Goal: Communication & Community: Ask a question

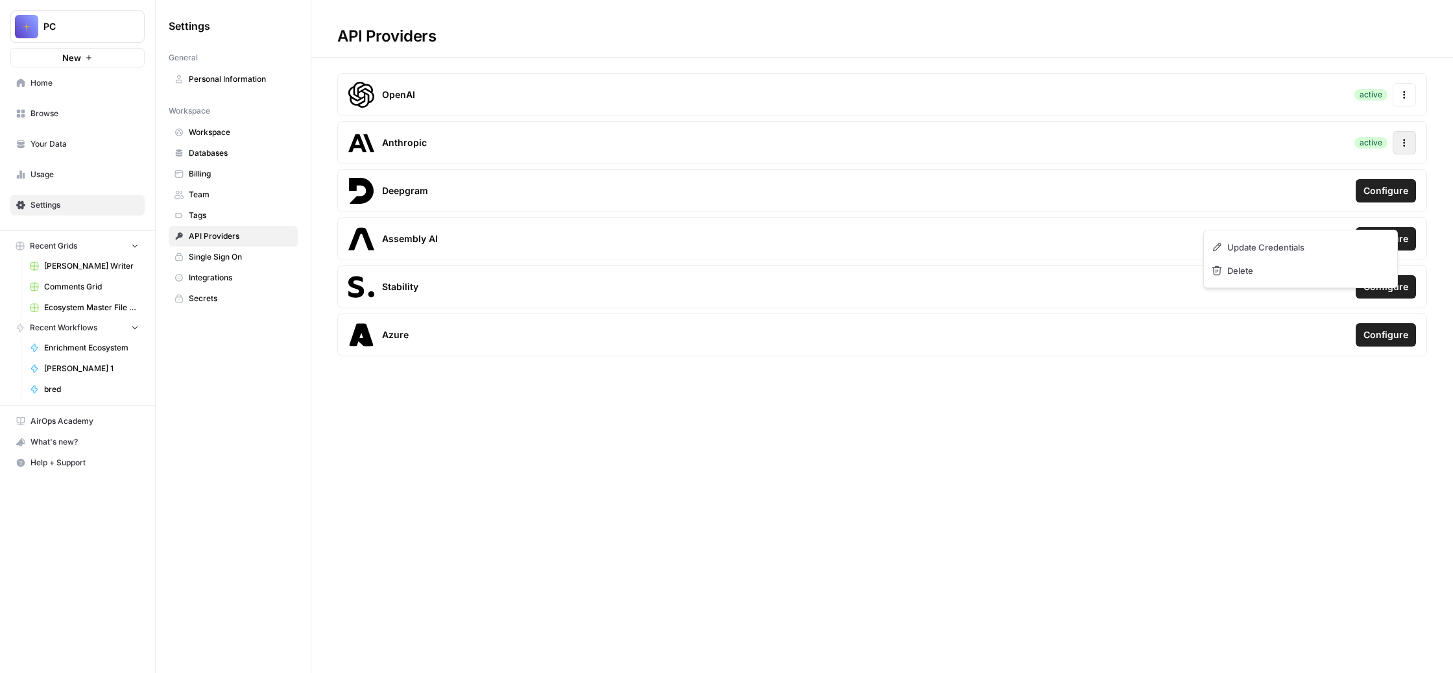
click at [1400, 147] on icon "button" at bounding box center [1404, 142] width 9 height 9
click at [1307, 254] on span "Update Credentials" at bounding box center [1271, 247] width 77 height 13
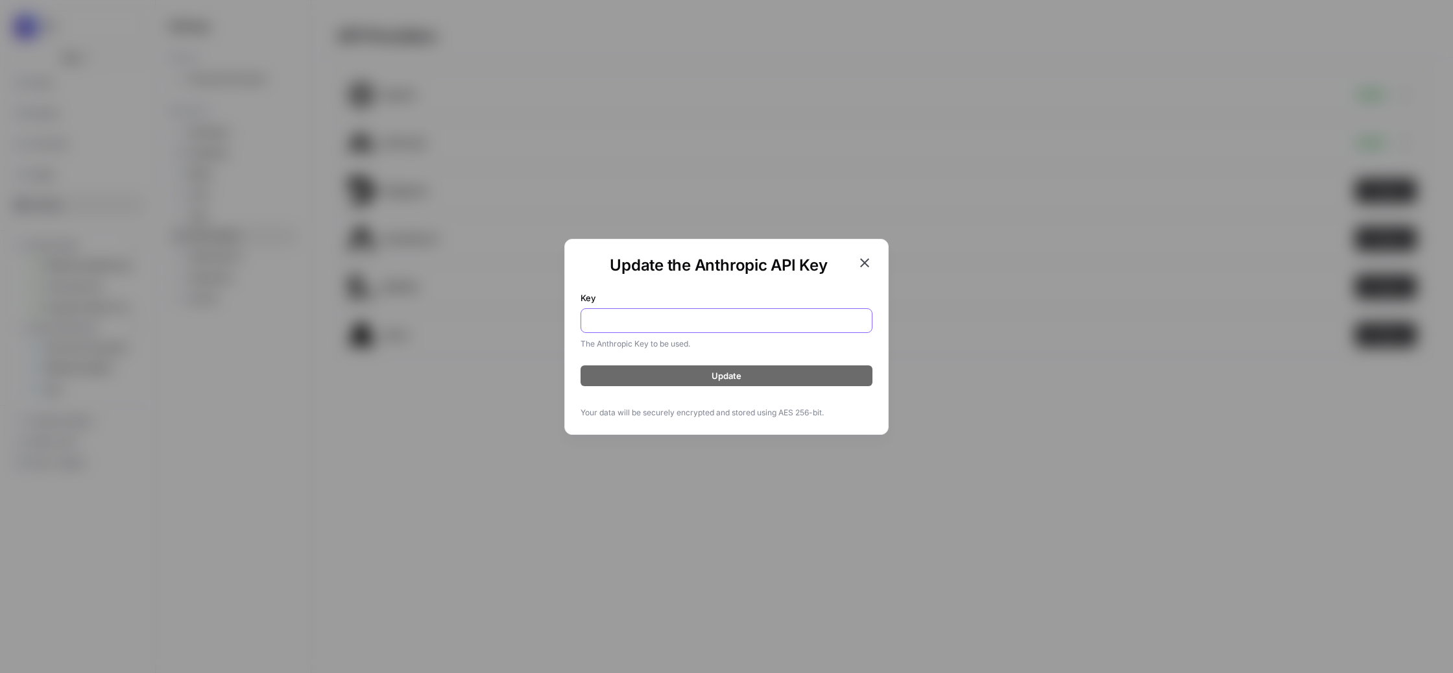
click at [668, 319] on input "Key" at bounding box center [726, 320] width 275 height 13
paste input "sk-ant-api03-iKaH_V1LaQzKYZANHxvtJZSRawJT5Lx4cTFY0D533G-IWv0YF6rlDiV6RZNrLYfFR3…"
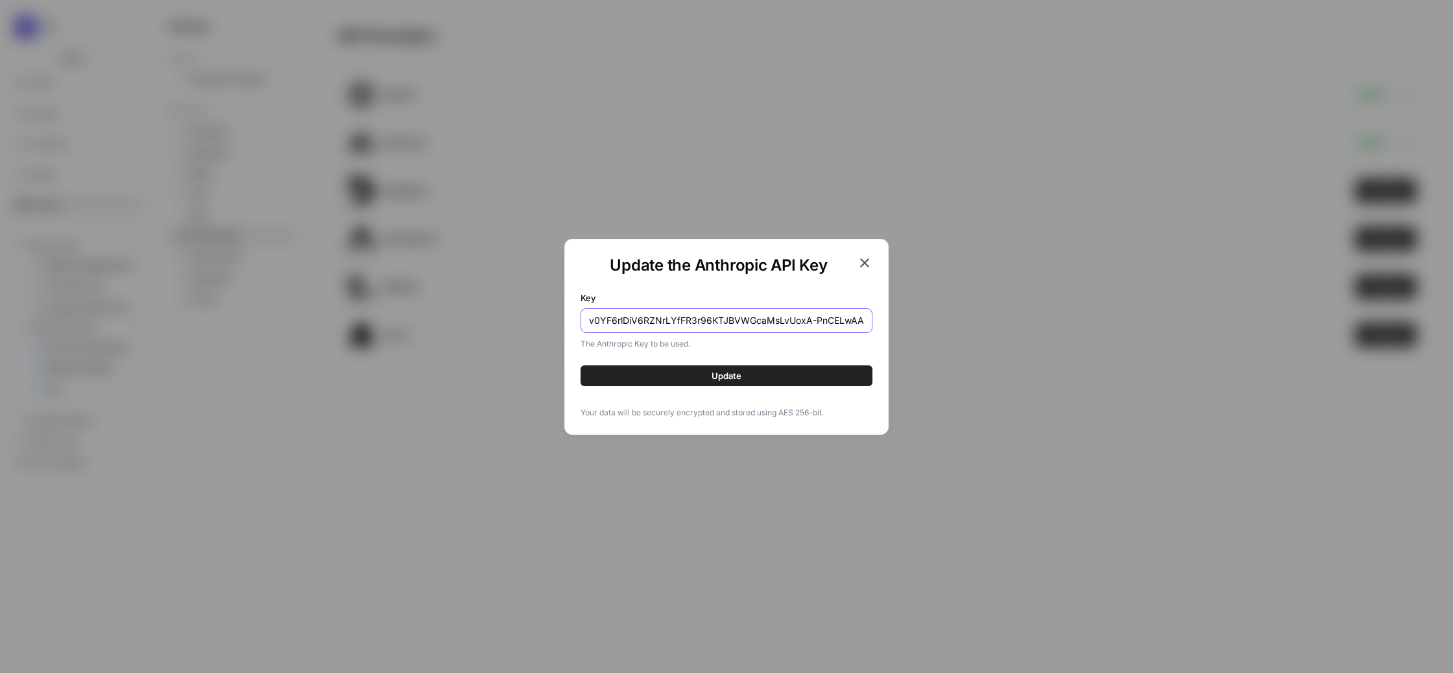
type input "sk-ant-api03-iKaH_V1LaQzKYZANHxvtJZSRawJT5Lx4cTFY0D533G-IWv0YF6rlDiV6RZNrLYfFR3…"
click at [729, 382] on span "Update" at bounding box center [727, 375] width 30 height 13
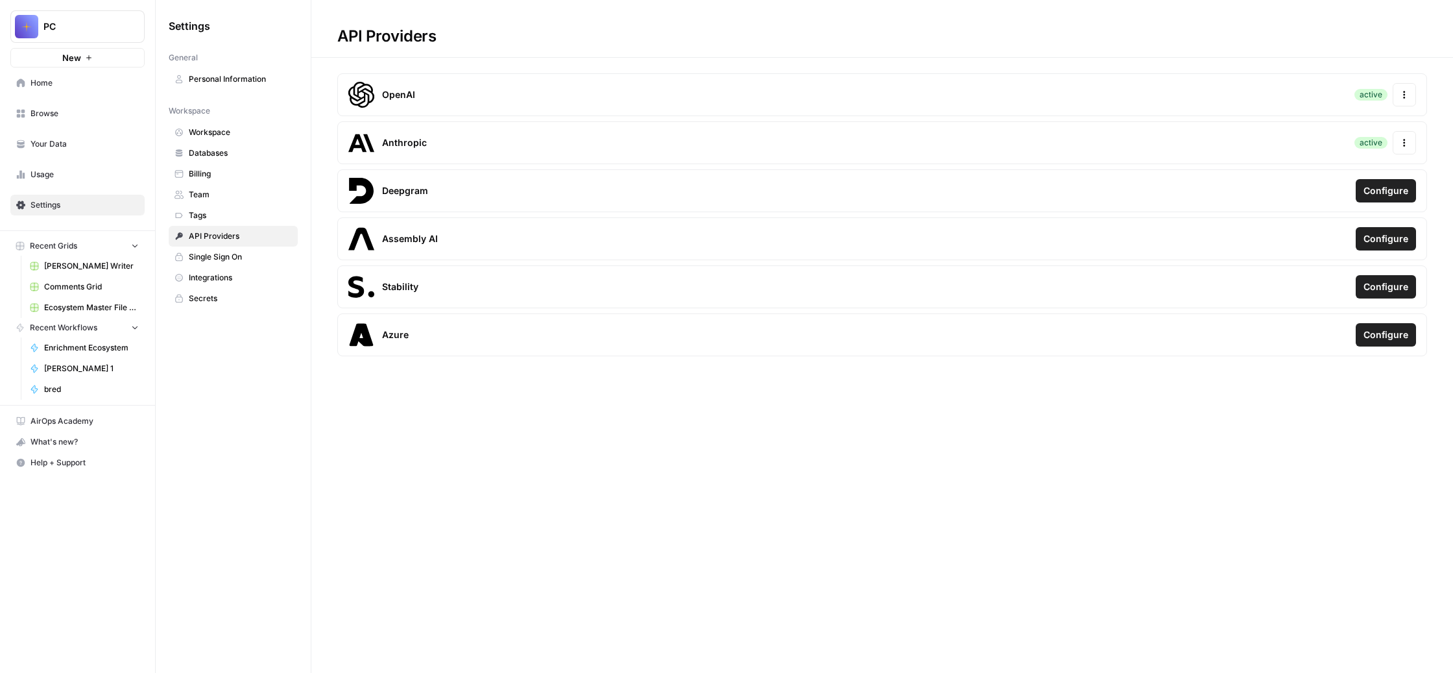
click at [91, 395] on span "bred" at bounding box center [91, 389] width 95 height 12
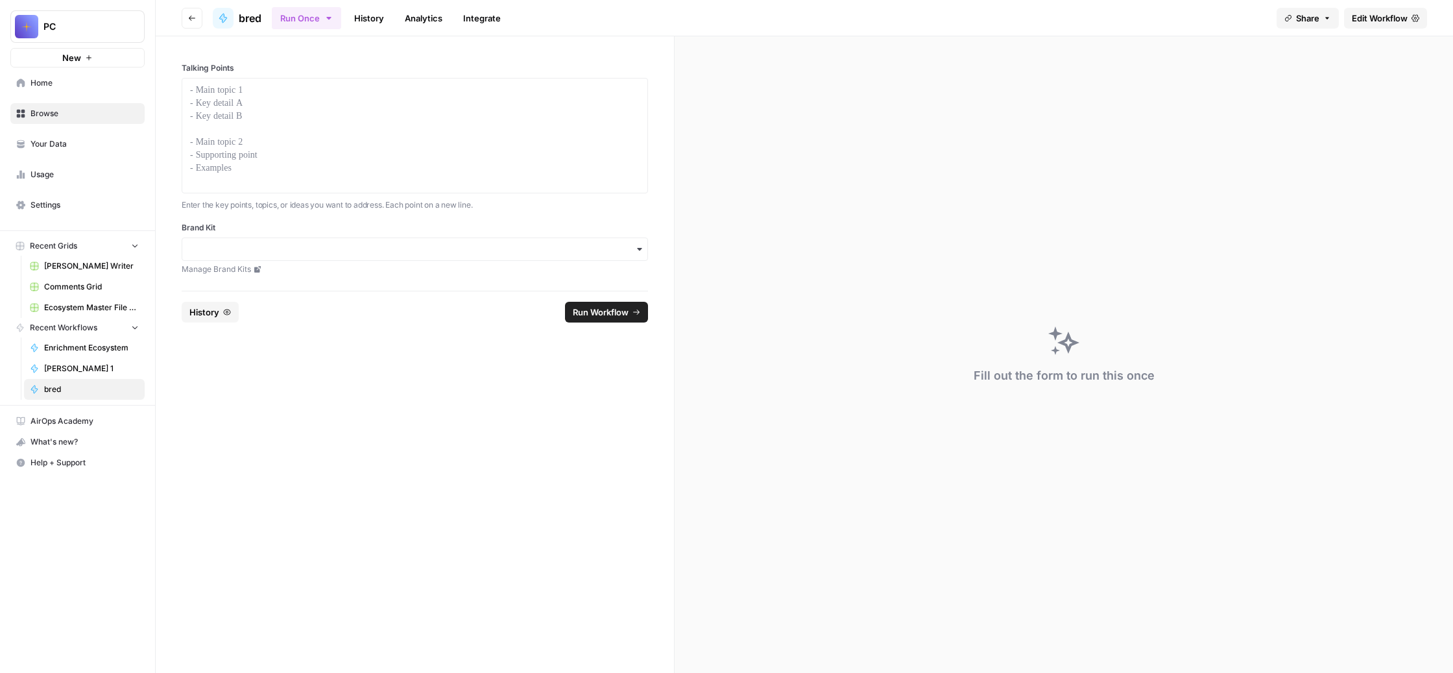
click at [1352, 25] on span "Edit Workflow" at bounding box center [1380, 18] width 56 height 13
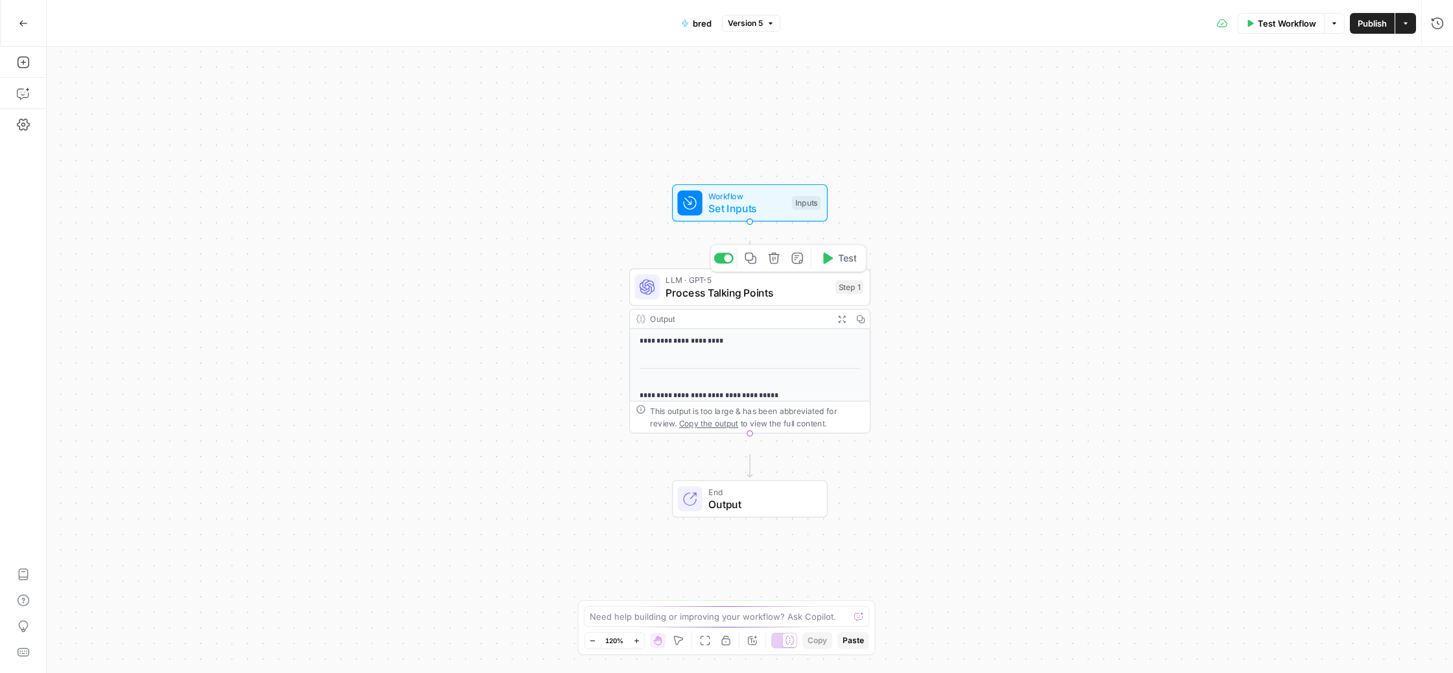
click at [758, 300] on span "Process Talking Points" at bounding box center [747, 293] width 163 height 16
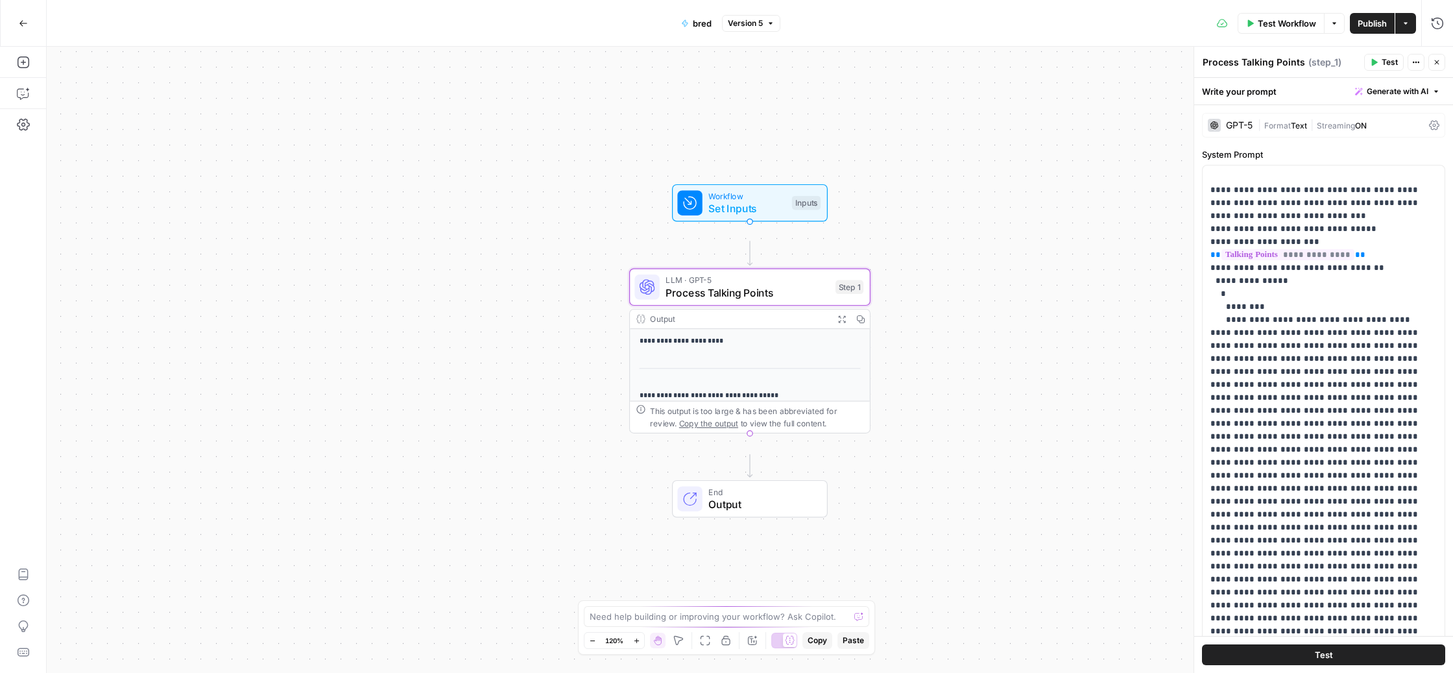
click at [1291, 130] on span "Format" at bounding box center [1277, 126] width 27 height 10
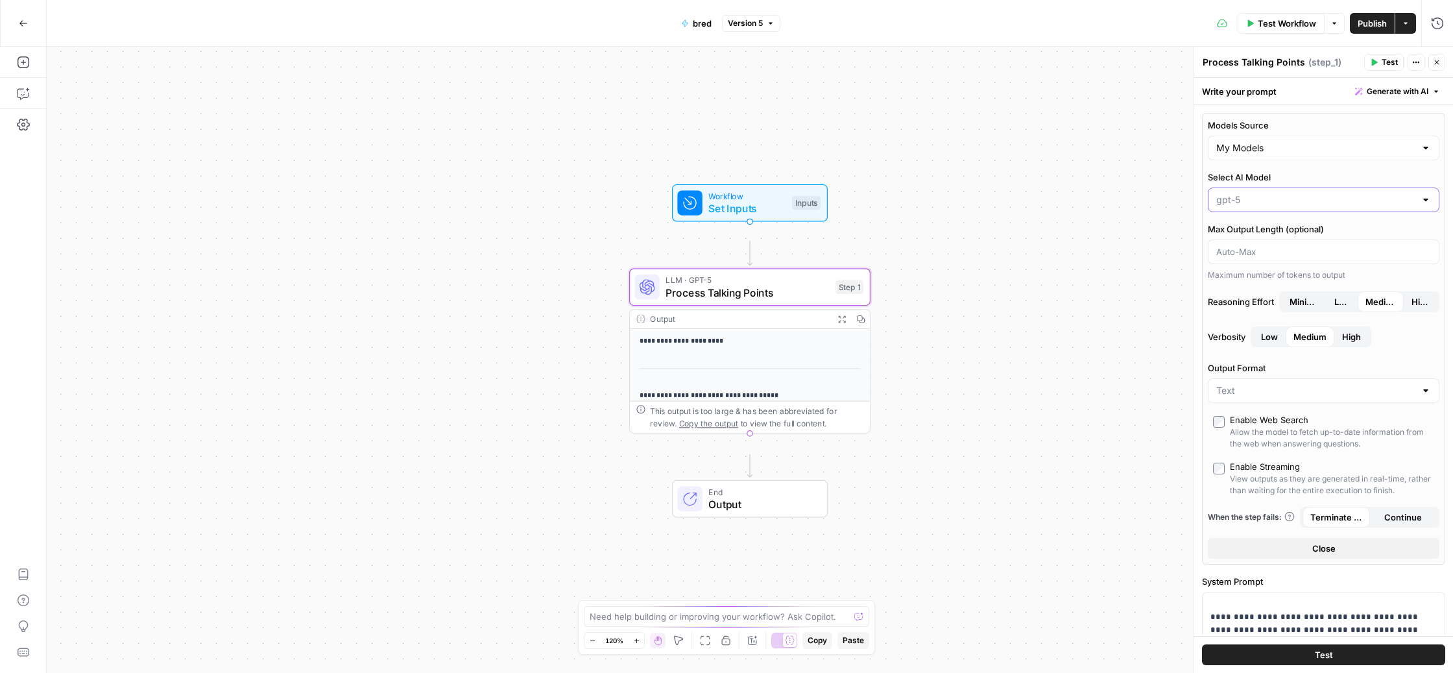
click at [1301, 206] on input "Select AI Model" at bounding box center [1315, 199] width 199 height 13
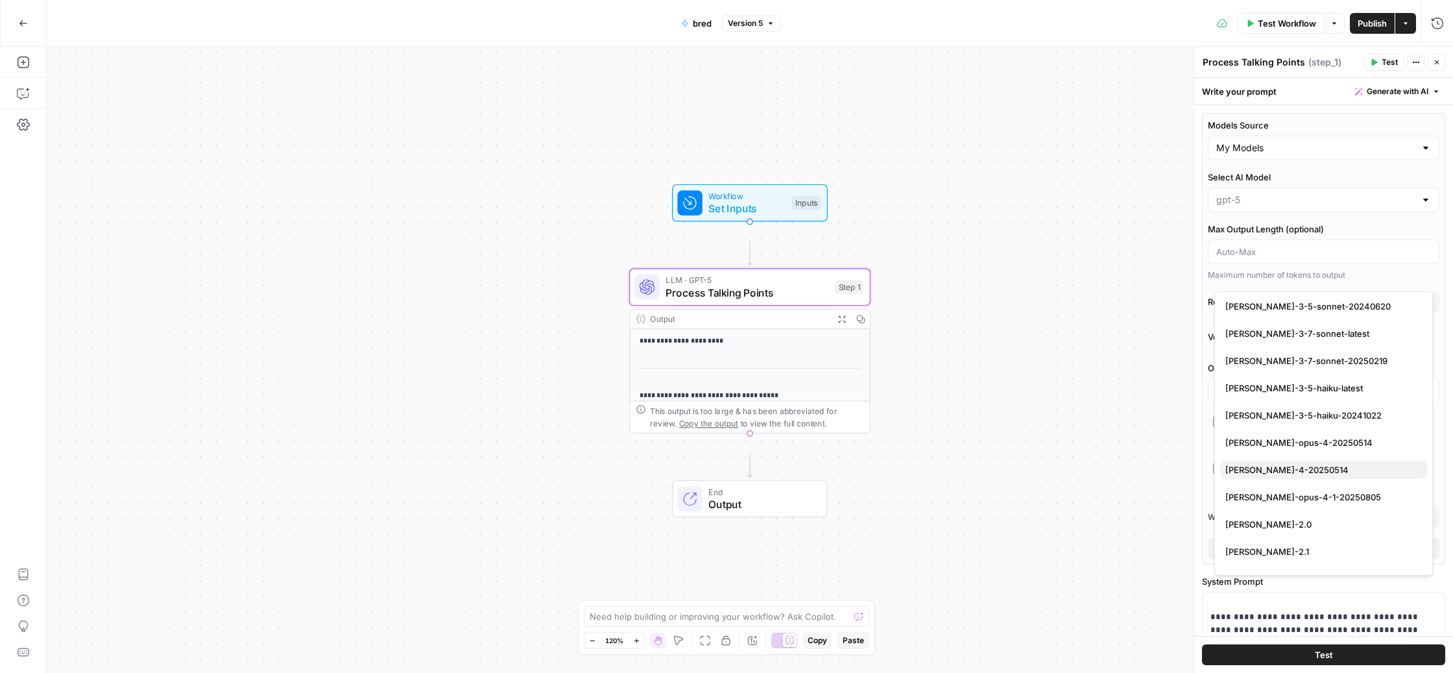
scroll to position [2288, 0]
click at [1316, 504] on span "[PERSON_NAME]-opus-4-1-20250805" at bounding box center [1320, 497] width 191 height 13
type input "[PERSON_NAME]-opus-4-1-20250805"
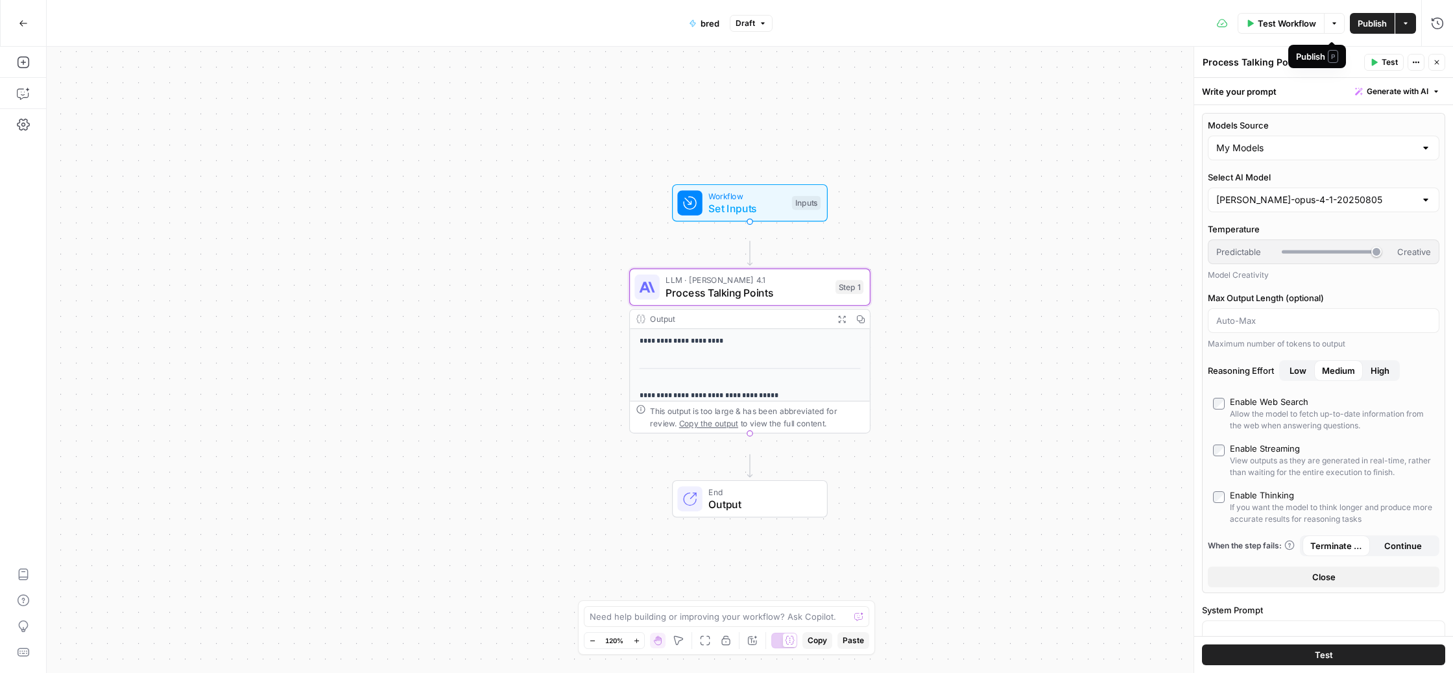
click at [1358, 27] on span "Publish" at bounding box center [1372, 23] width 29 height 13
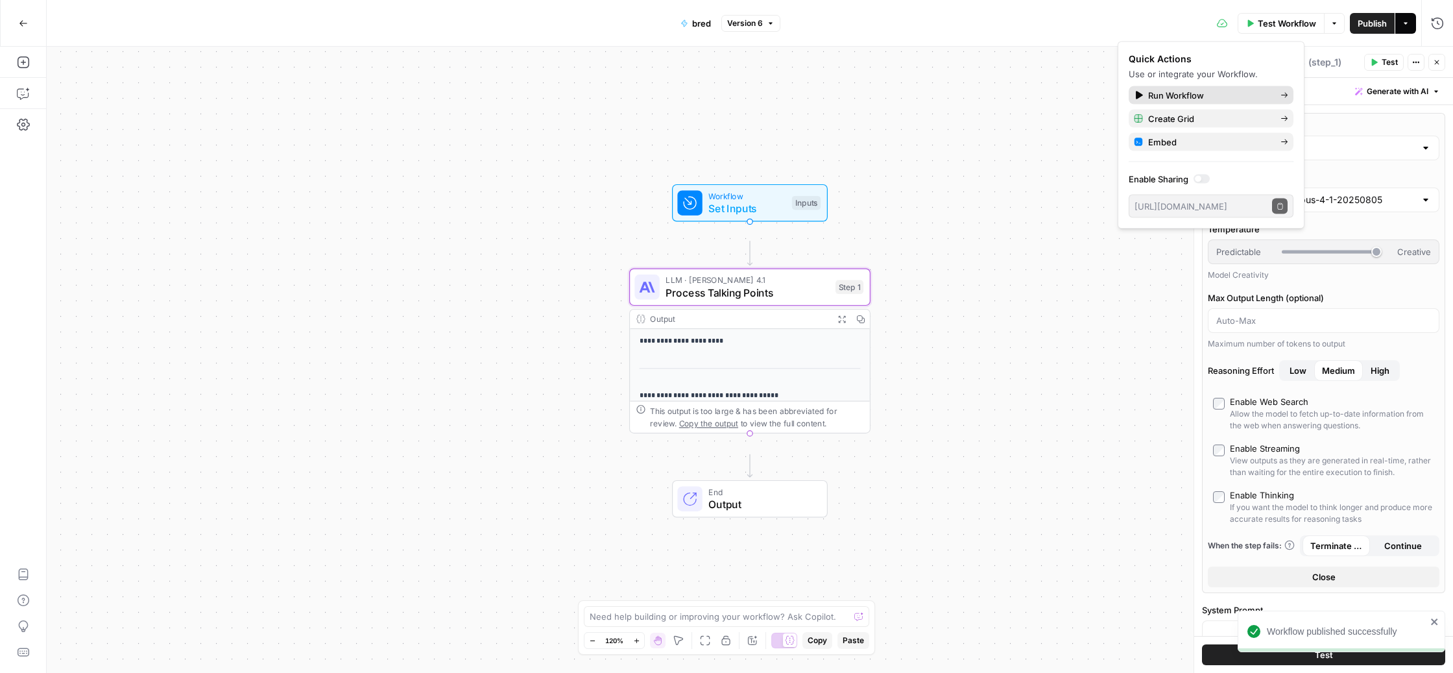
click at [1244, 102] on span "Run Workflow" at bounding box center [1209, 95] width 122 height 13
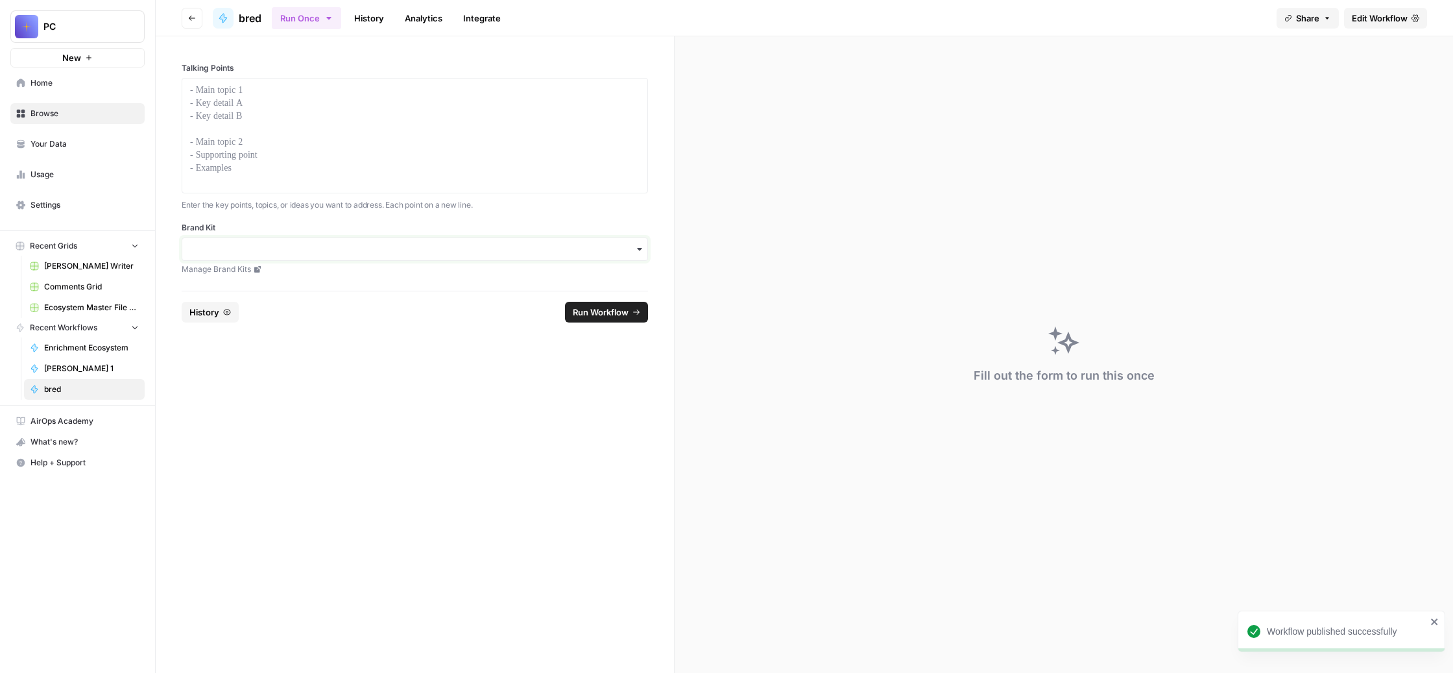
click at [450, 256] on input "Brand Kit" at bounding box center [415, 249] width 450 height 13
click at [442, 438] on div "Unstuck Engine" at bounding box center [477, 432] width 408 height 25
click at [392, 97] on p at bounding box center [415, 90] width 450 height 13
click at [391, 162] on div at bounding box center [415, 136] width 450 height 104
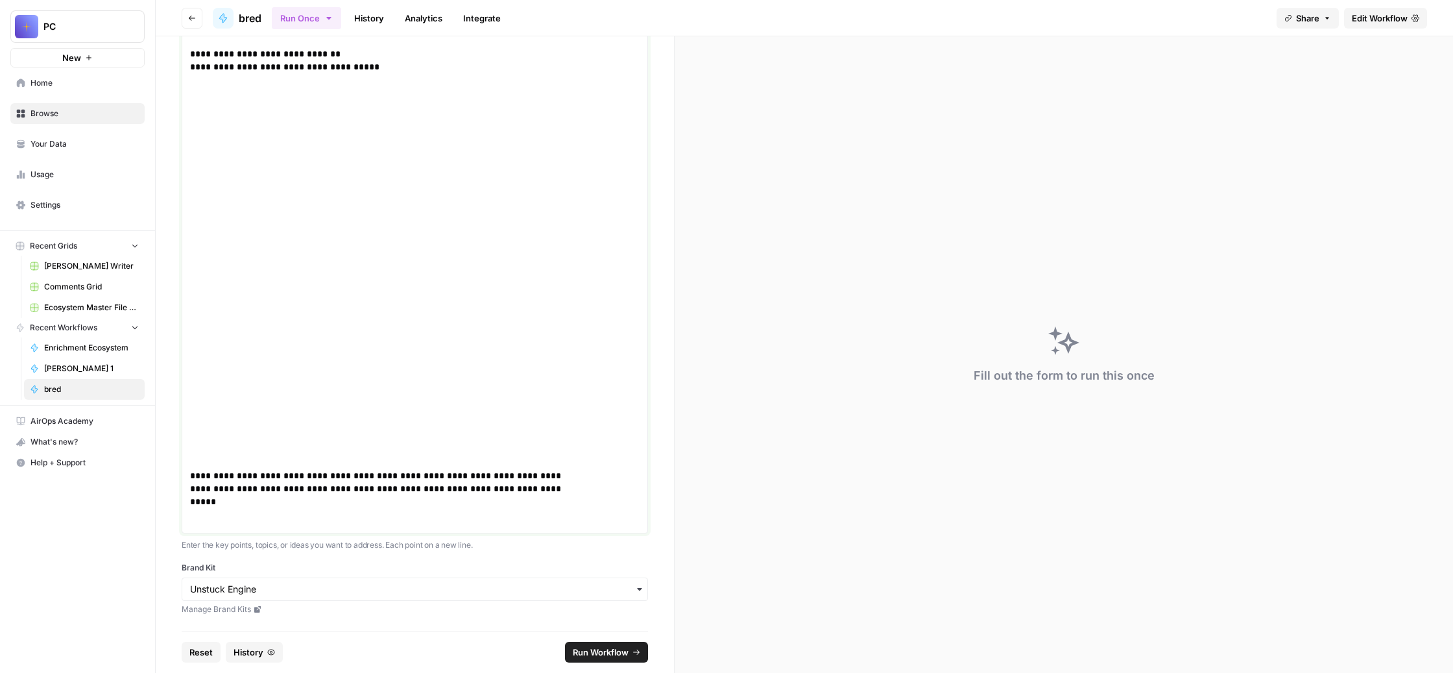
scroll to position [739, 0]
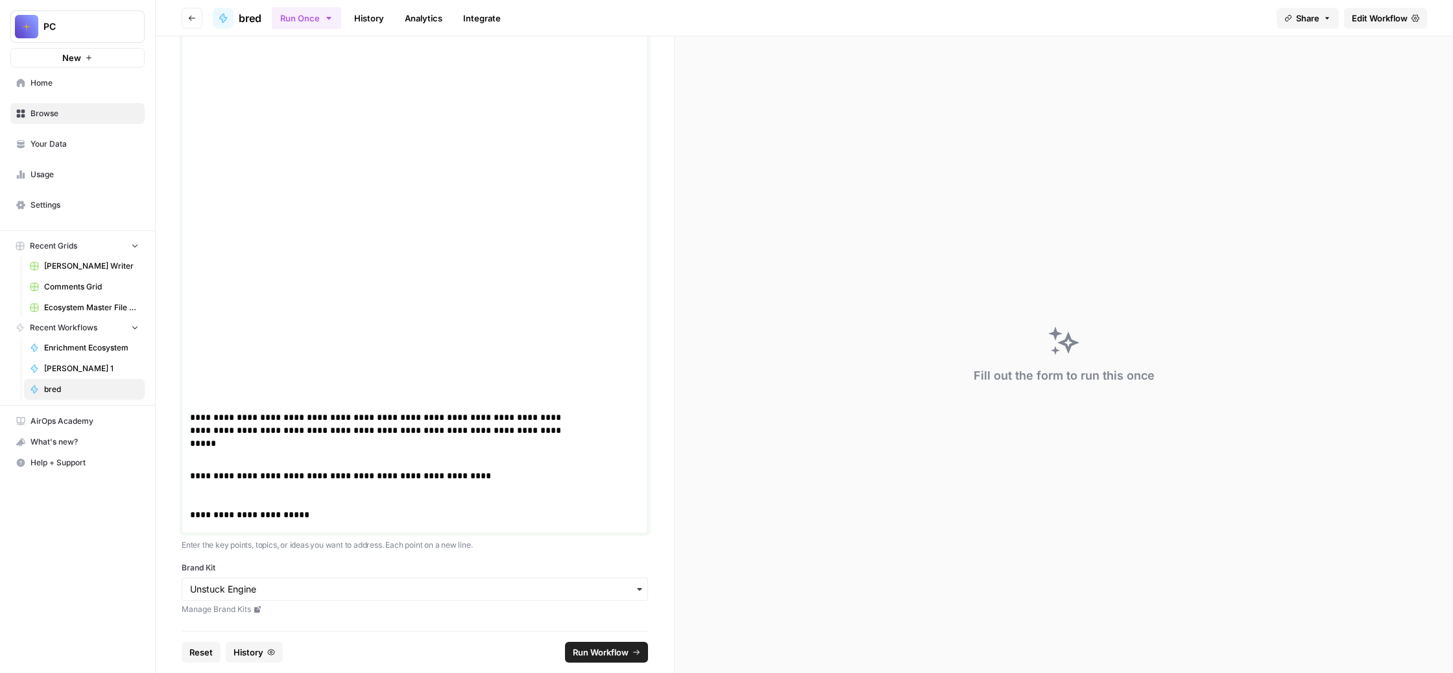
click at [285, 508] on p "**********" at bounding box center [382, 517] width 385 height 19
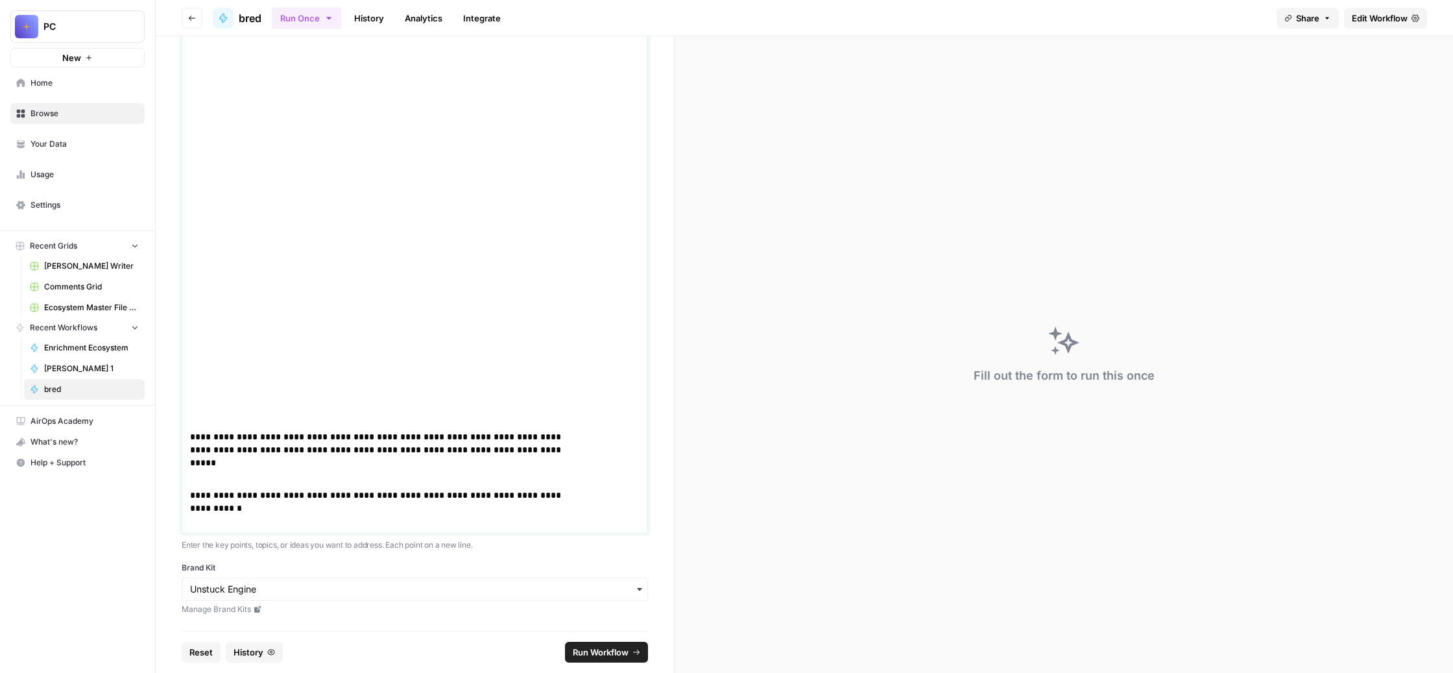
click at [512, 488] on p "**********" at bounding box center [382, 507] width 385 height 39
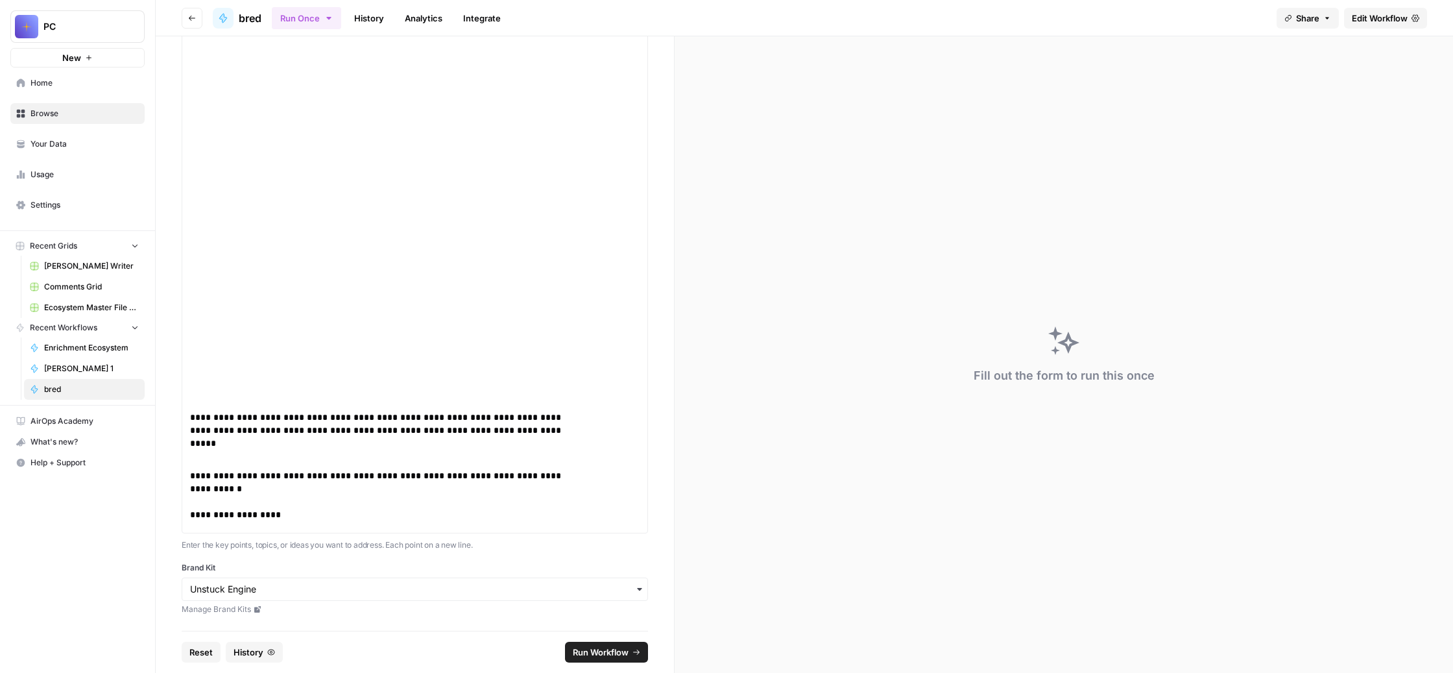
click at [621, 645] on span "Run Workflow" at bounding box center [601, 651] width 56 height 13
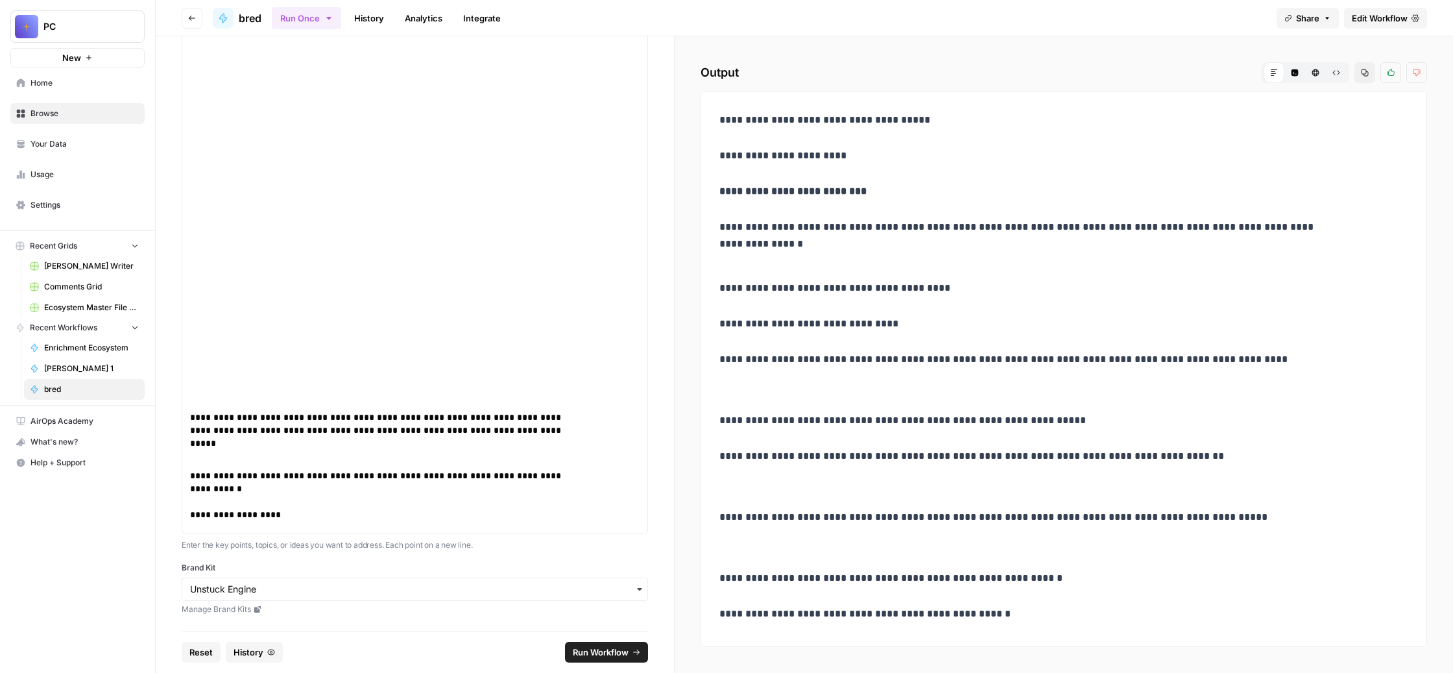
scroll to position [1934, 0]
drag, startPoint x: 982, startPoint y: 515, endPoint x: 929, endPoint y: 454, distance: 80.5
click at [392, 24] on link "History" at bounding box center [368, 18] width 45 height 21
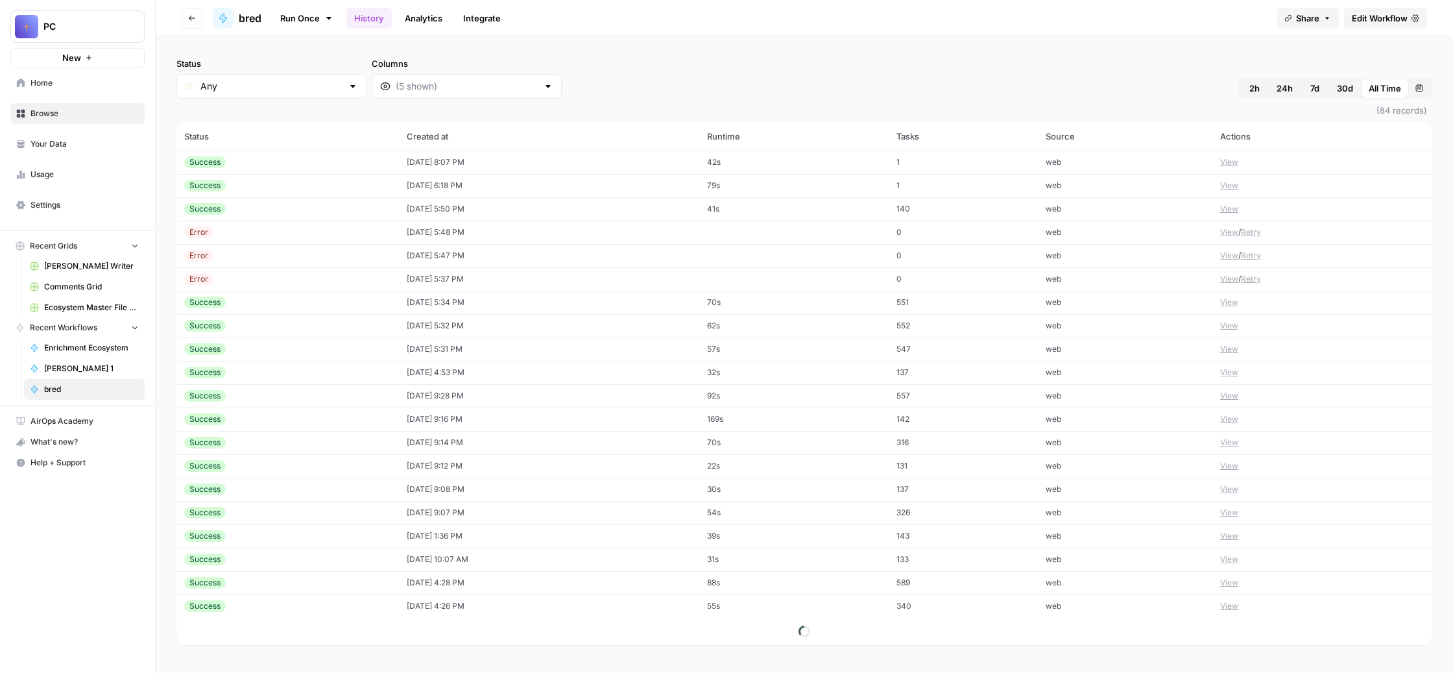
click at [130, 89] on span "Home" at bounding box center [84, 83] width 108 height 12
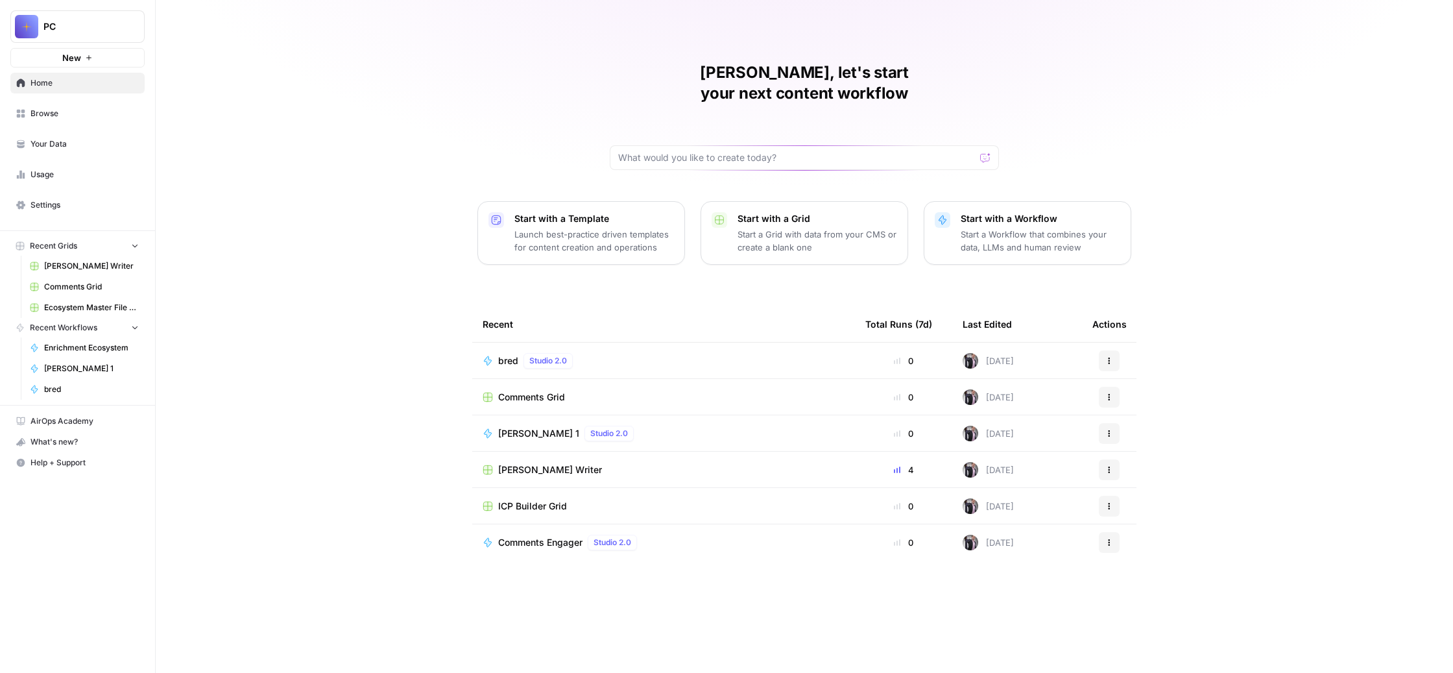
scroll to position [125, 0]
click at [103, 119] on span "Browse" at bounding box center [84, 114] width 108 height 12
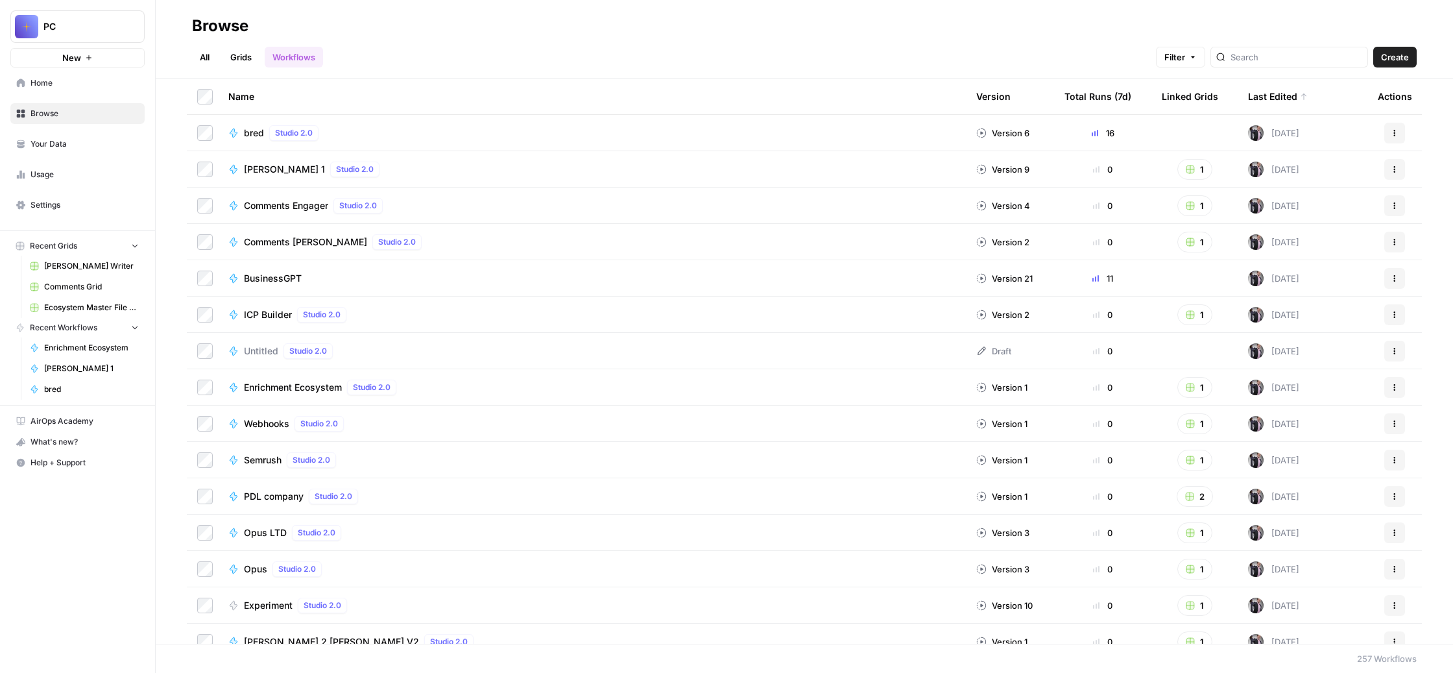
click at [498, 285] on div "BusinessGPT" at bounding box center [591, 278] width 727 height 13
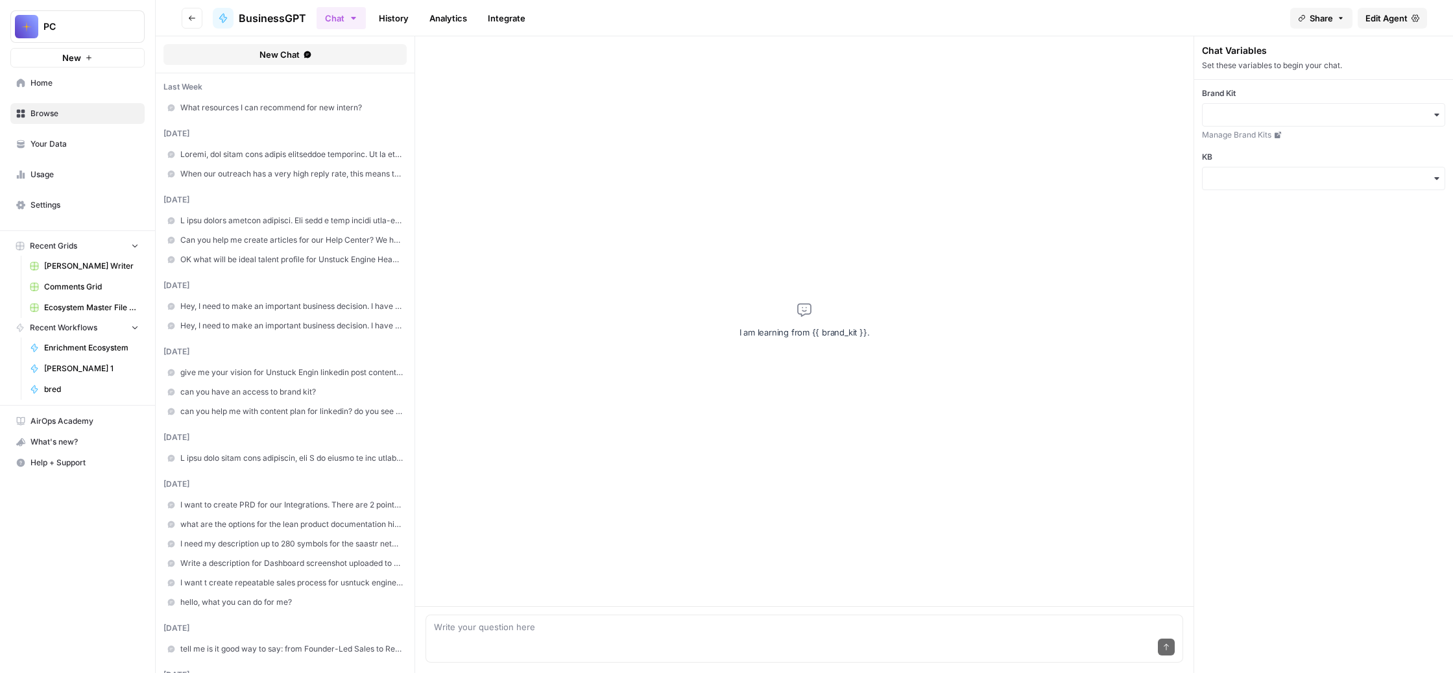
click at [1369, 25] on span "Edit Agent" at bounding box center [1387, 18] width 42 height 13
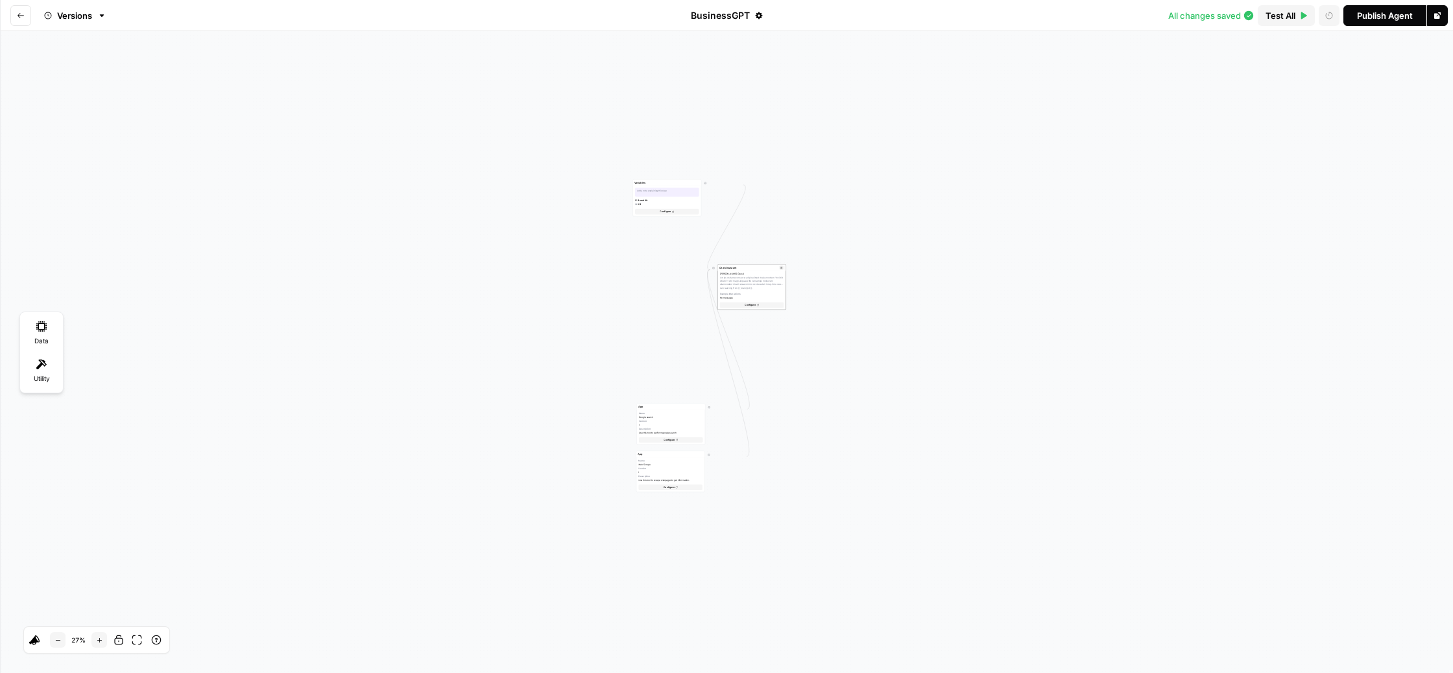
click at [761, 299] on div "[PERSON_NAME] Opus 4 I am learning from {{ brand_kit }}. Example Interactions N…" at bounding box center [752, 285] width 64 height 27
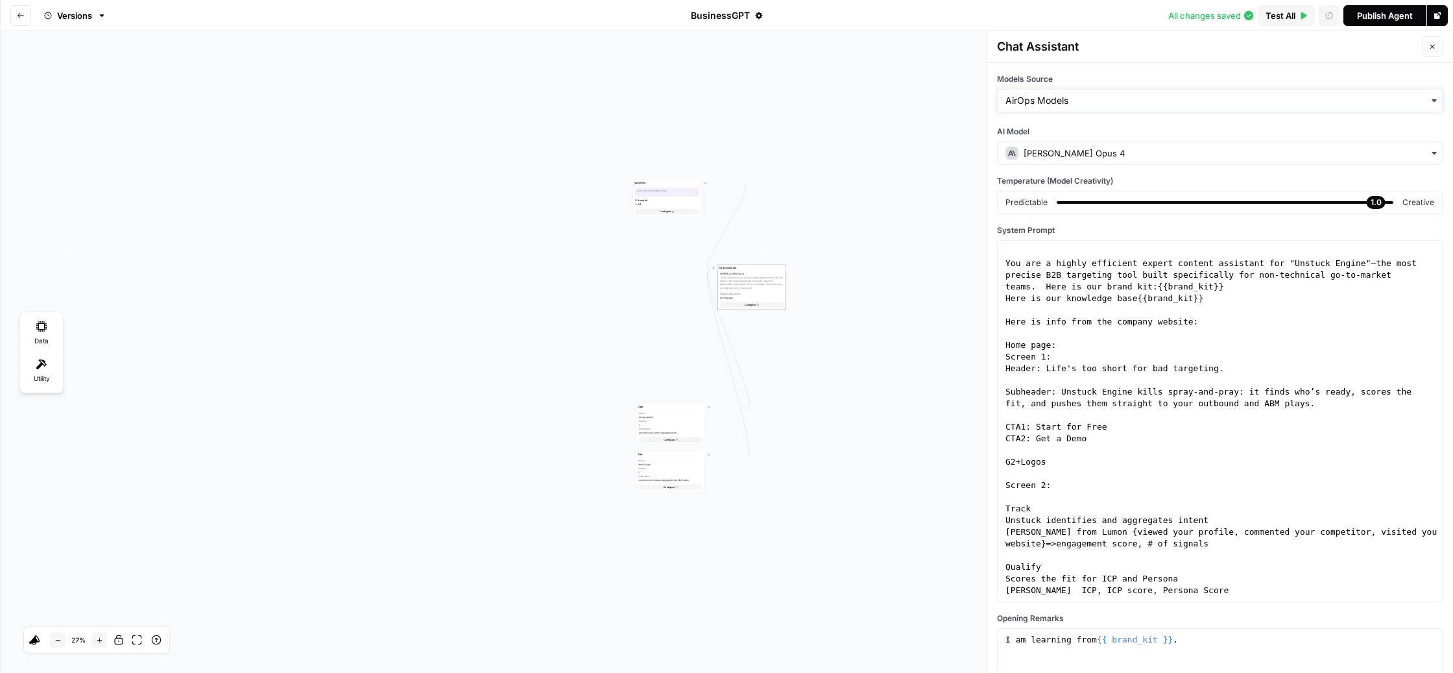
click at [1114, 107] on input "Models Source" at bounding box center [1220, 100] width 429 height 13
click at [1100, 224] on div "My Models" at bounding box center [1220, 212] width 434 height 25
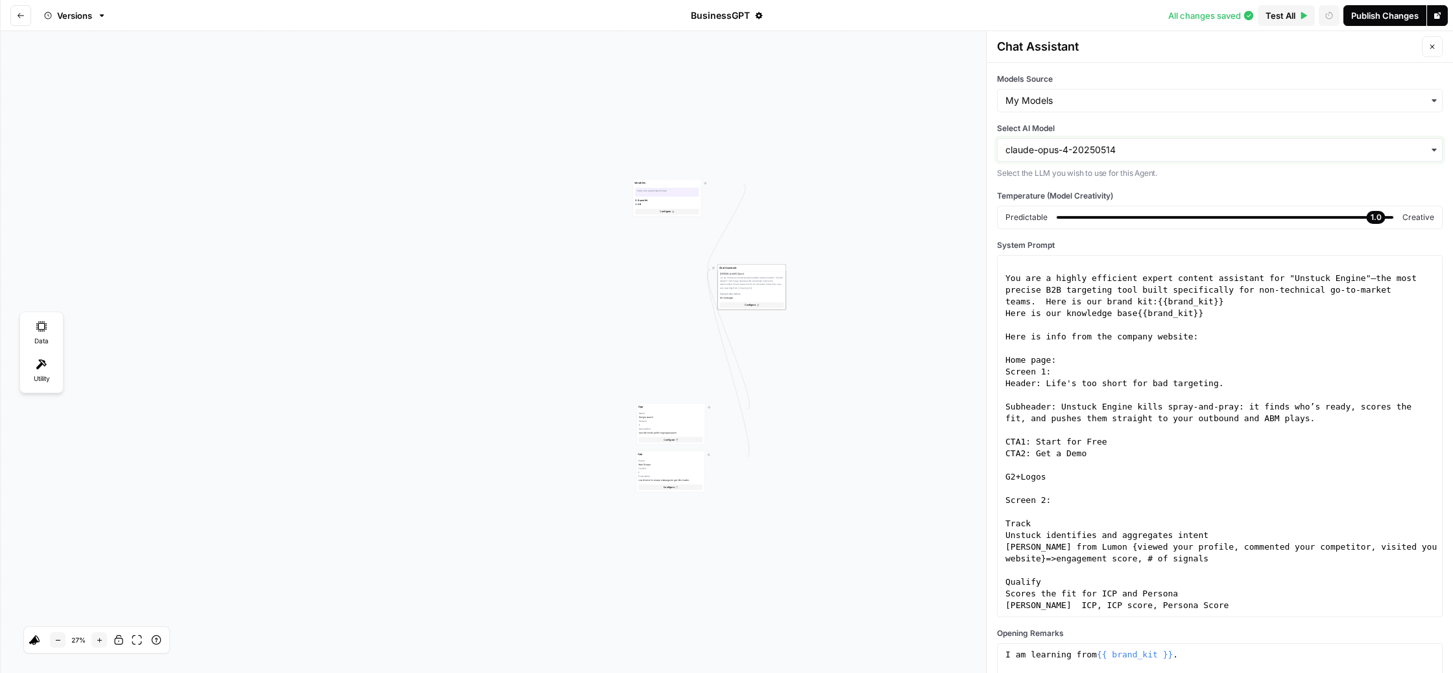
click at [1212, 156] on input "Select AI Model" at bounding box center [1220, 149] width 429 height 13
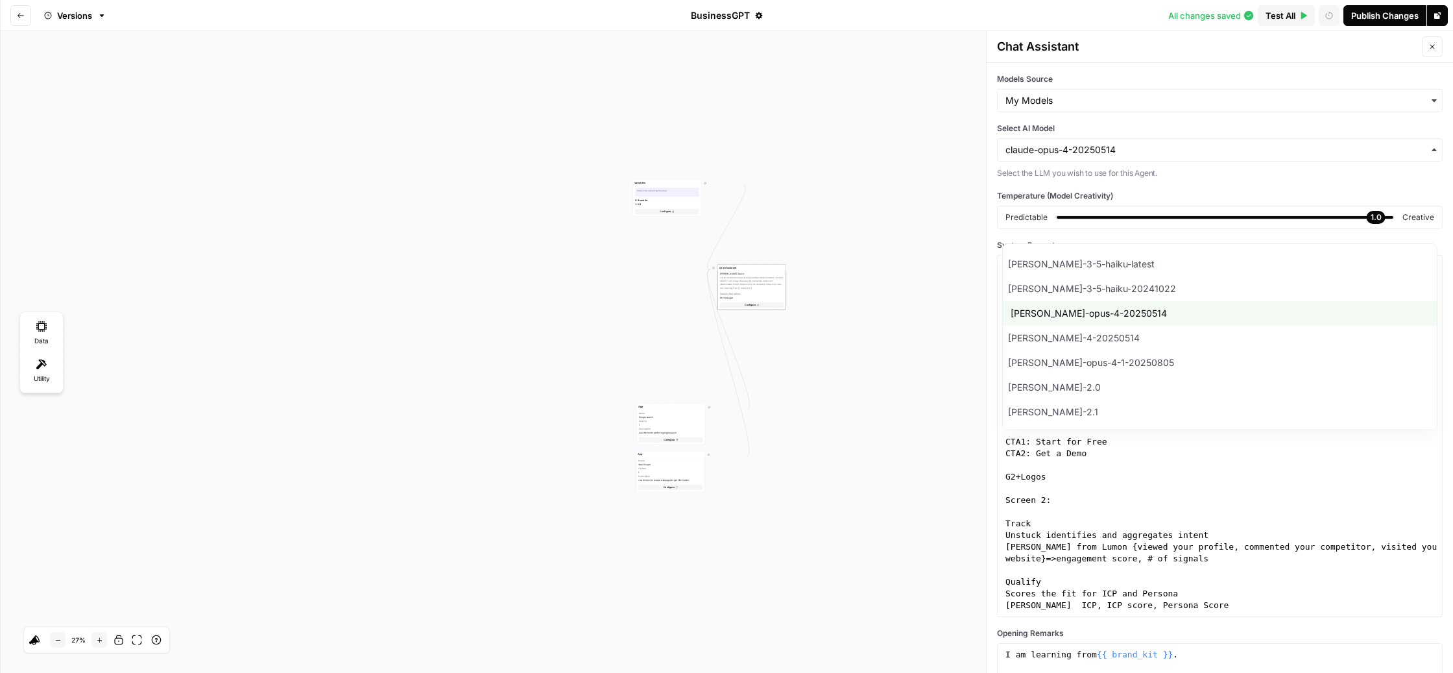
scroll to position [3151, 0]
click at [1174, 375] on div "[PERSON_NAME]-opus-4-1-20250805" at bounding box center [1220, 362] width 434 height 25
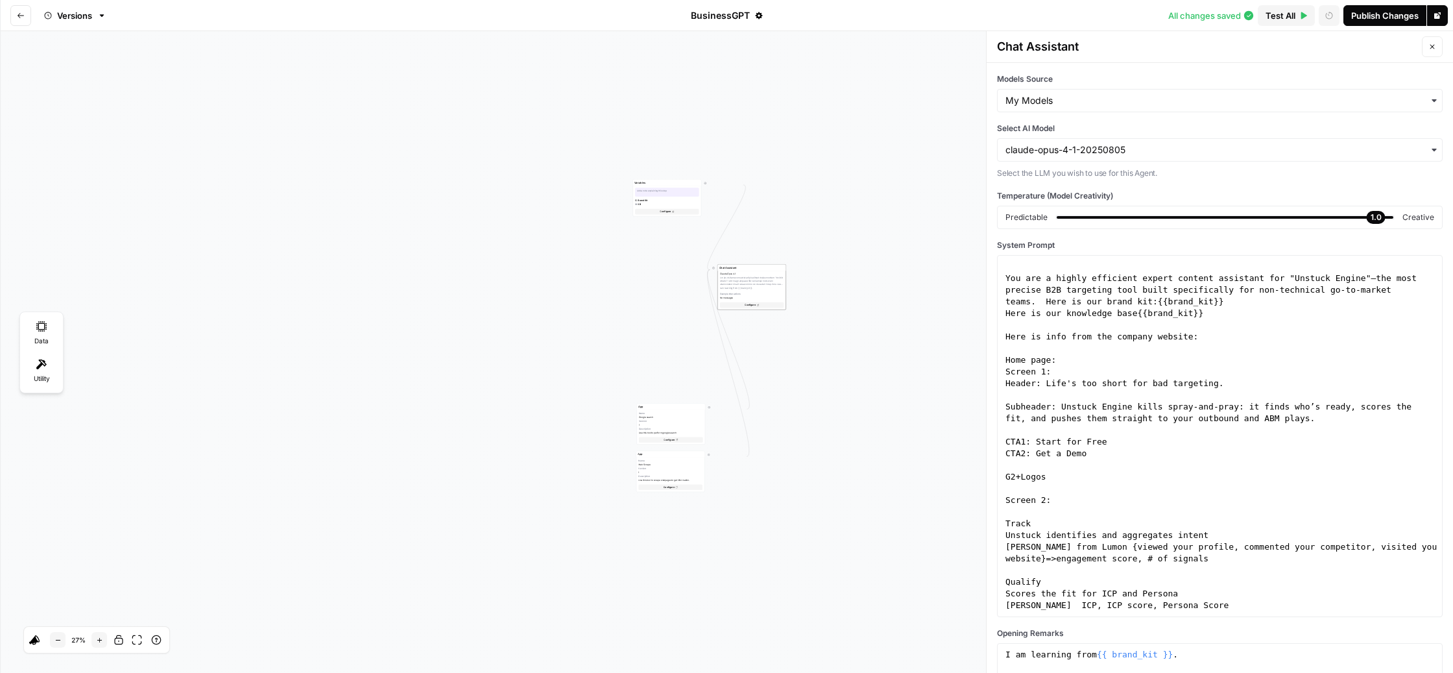
click at [1354, 18] on div "Publish Changes" at bounding box center [1384, 15] width 67 height 13
click at [1412, 21] on div "Go To Agent" at bounding box center [1406, 15] width 51 height 13
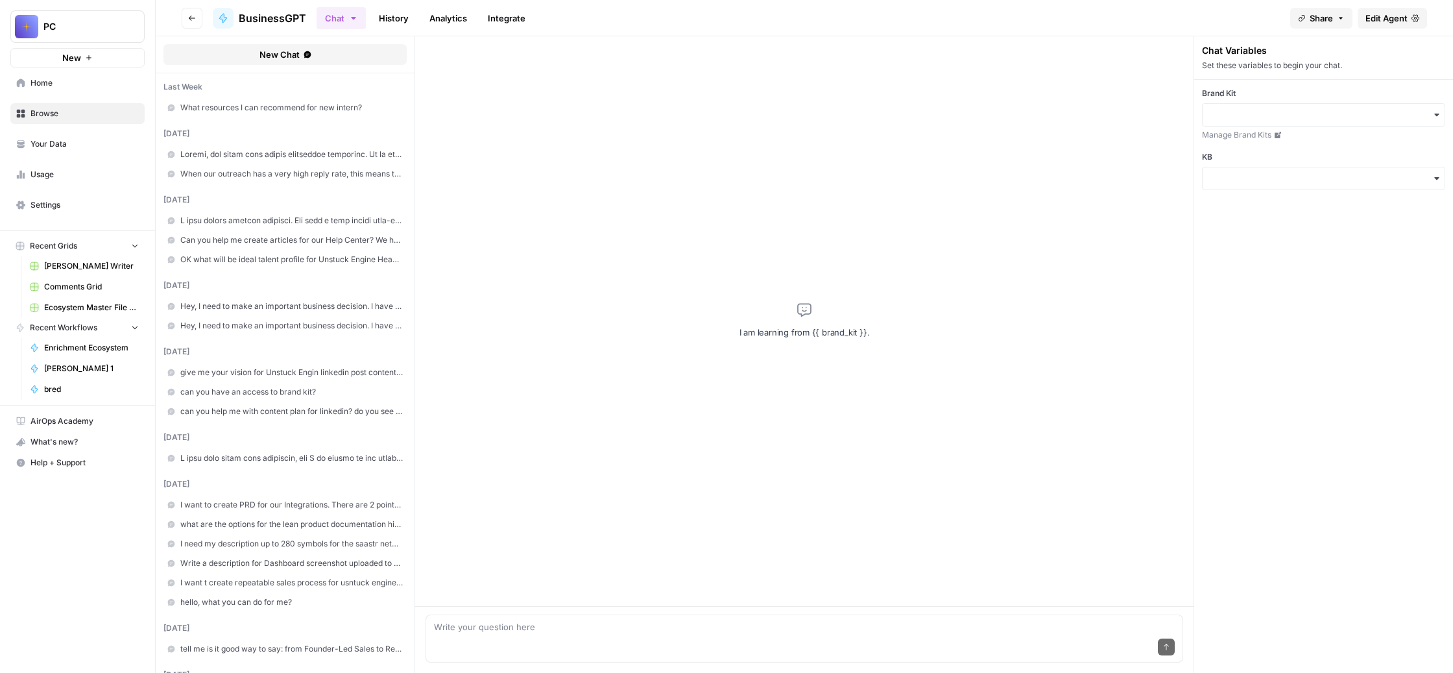
click at [363, 114] on span "What resources I can recommend for new intern?" at bounding box center [291, 108] width 223 height 12
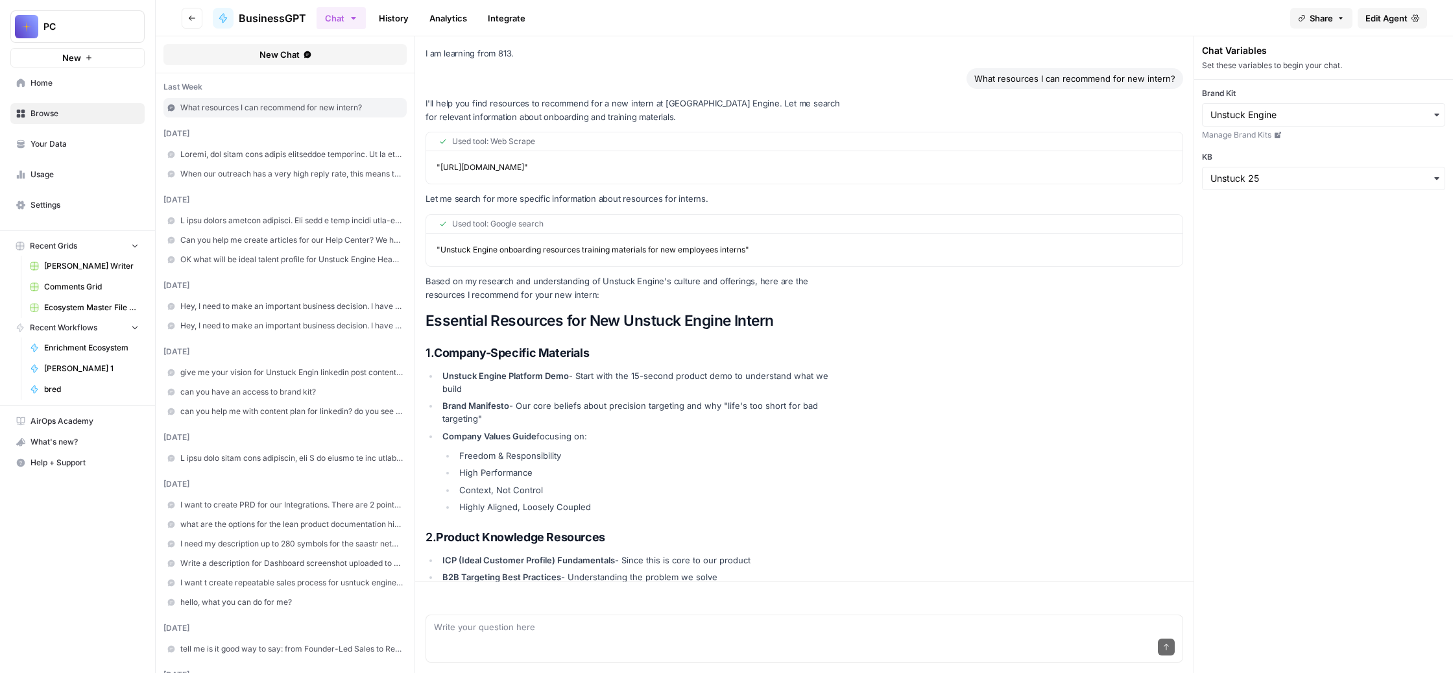
scroll to position [1863, 0]
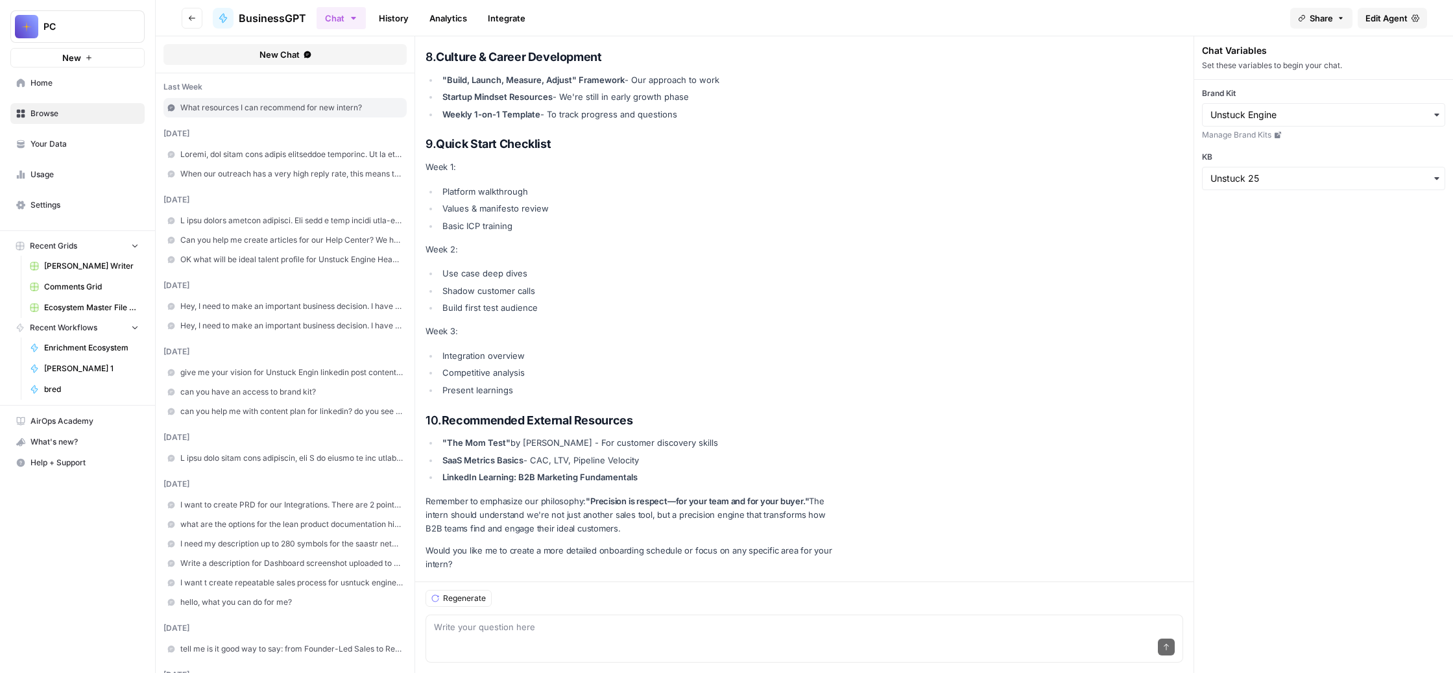
click at [382, 160] on span at bounding box center [291, 155] width 223 height 12
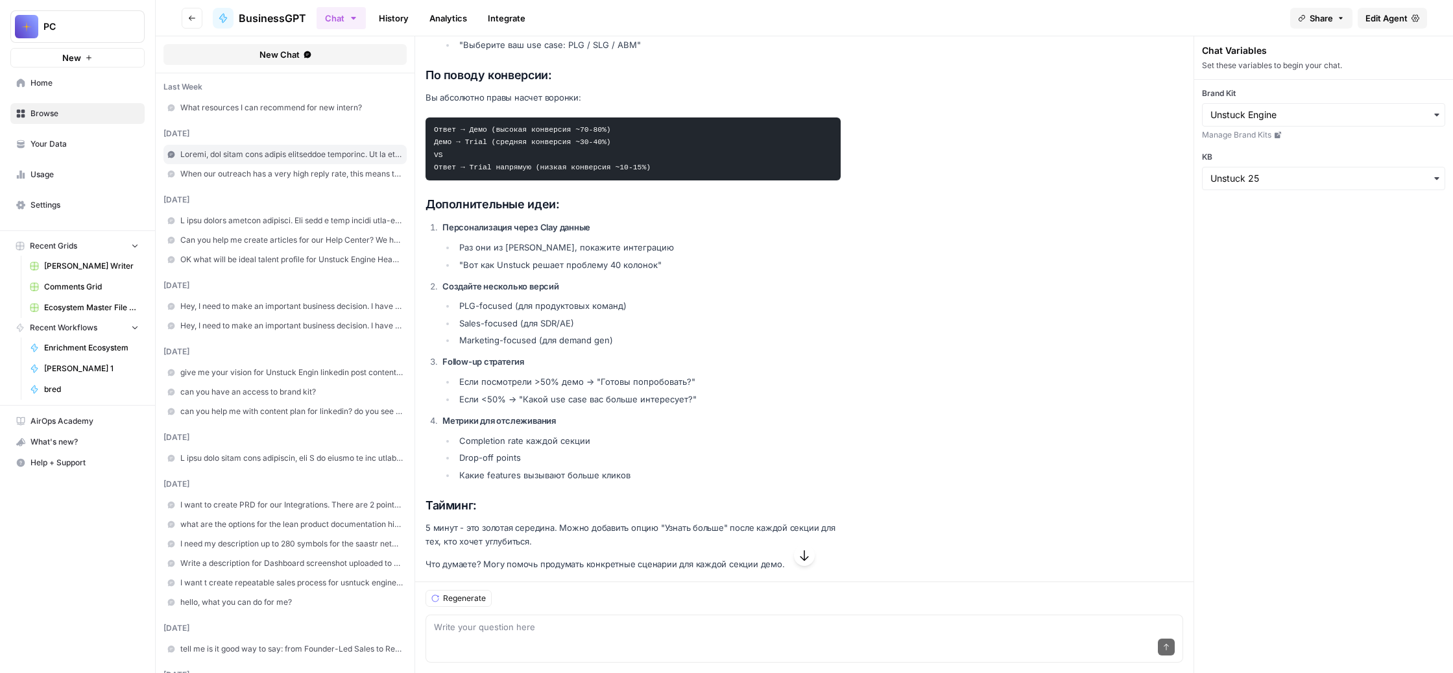
scroll to position [2300, 0]
click at [416, 27] on link "History" at bounding box center [393, 18] width 45 height 21
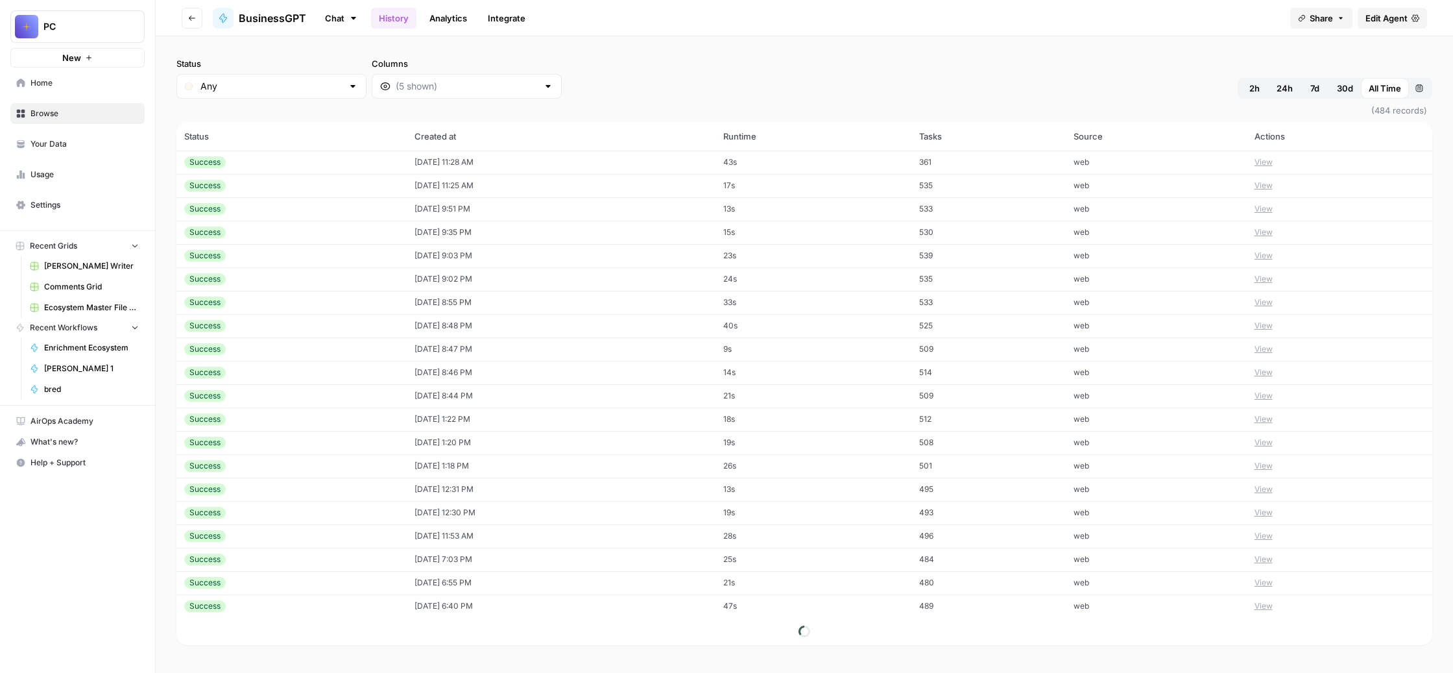
click at [366, 27] on link "Chat" at bounding box center [341, 18] width 49 height 22
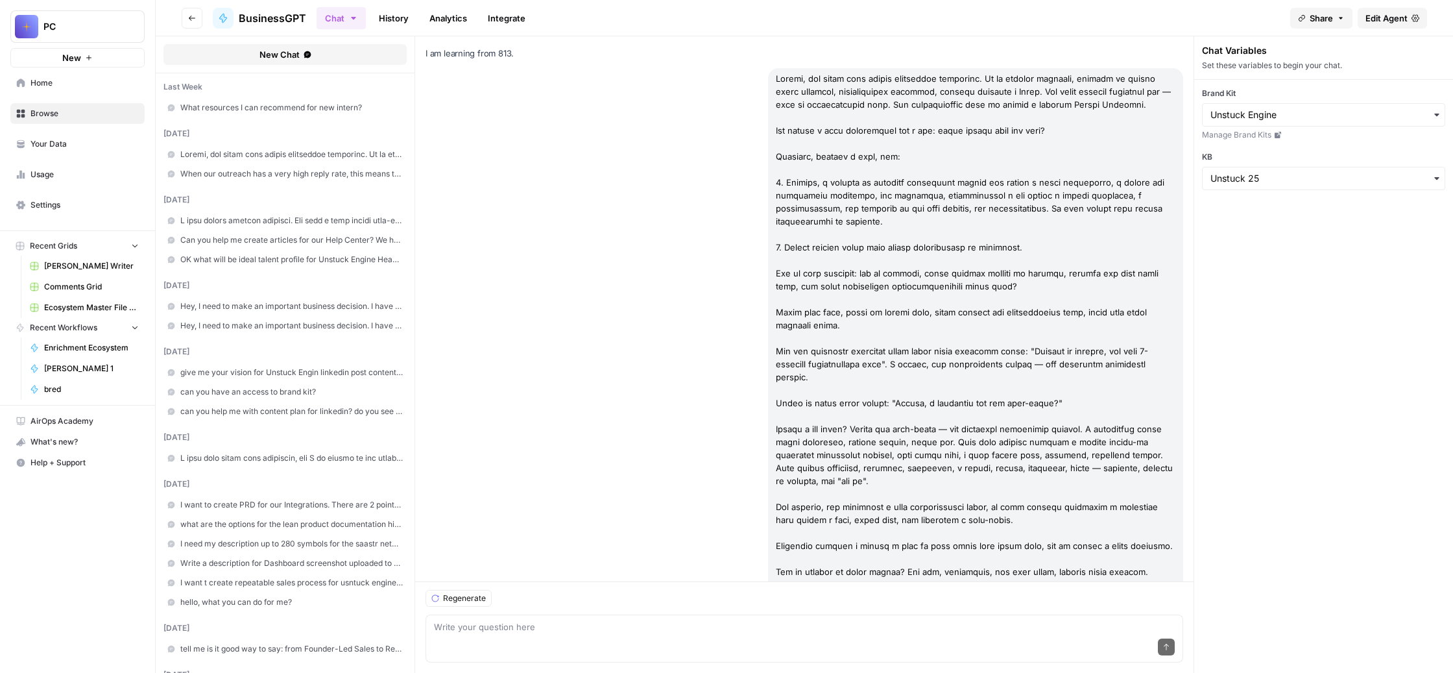
scroll to position [2602, 0]
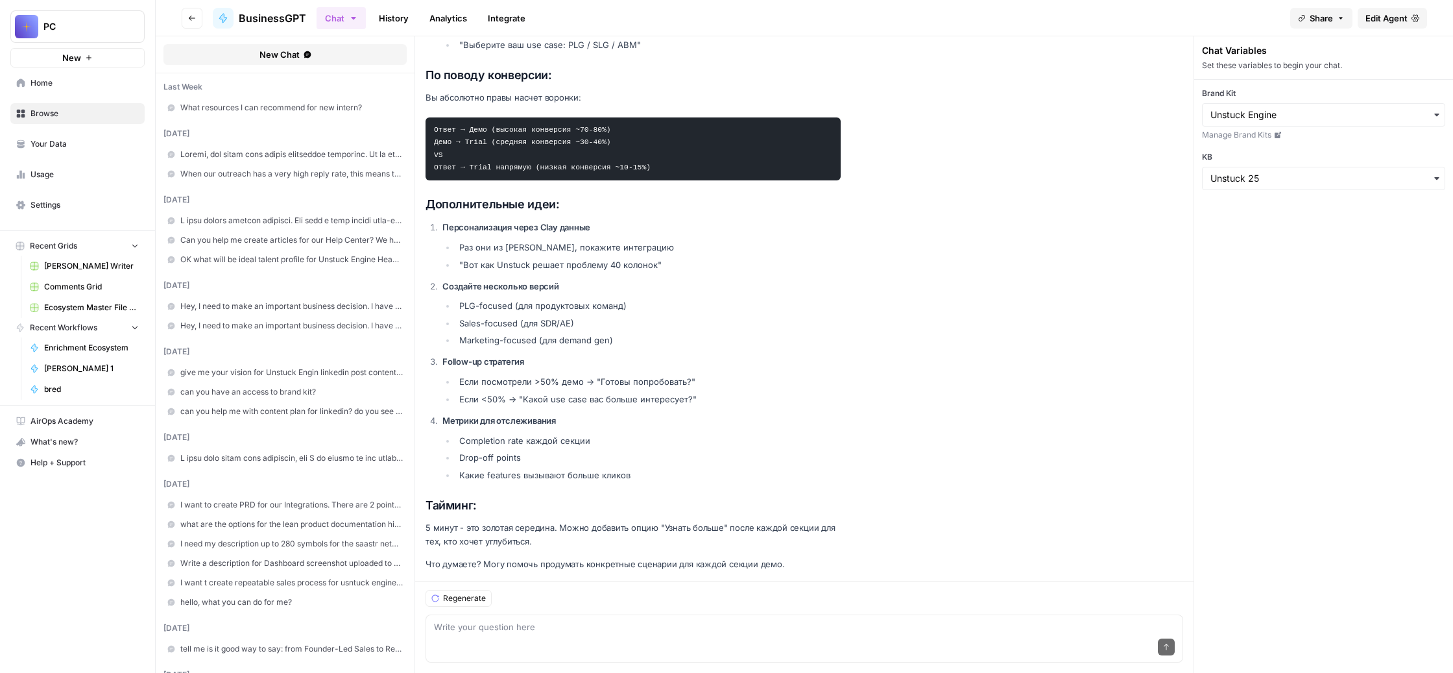
click at [403, 226] on span at bounding box center [291, 221] width 223 height 12
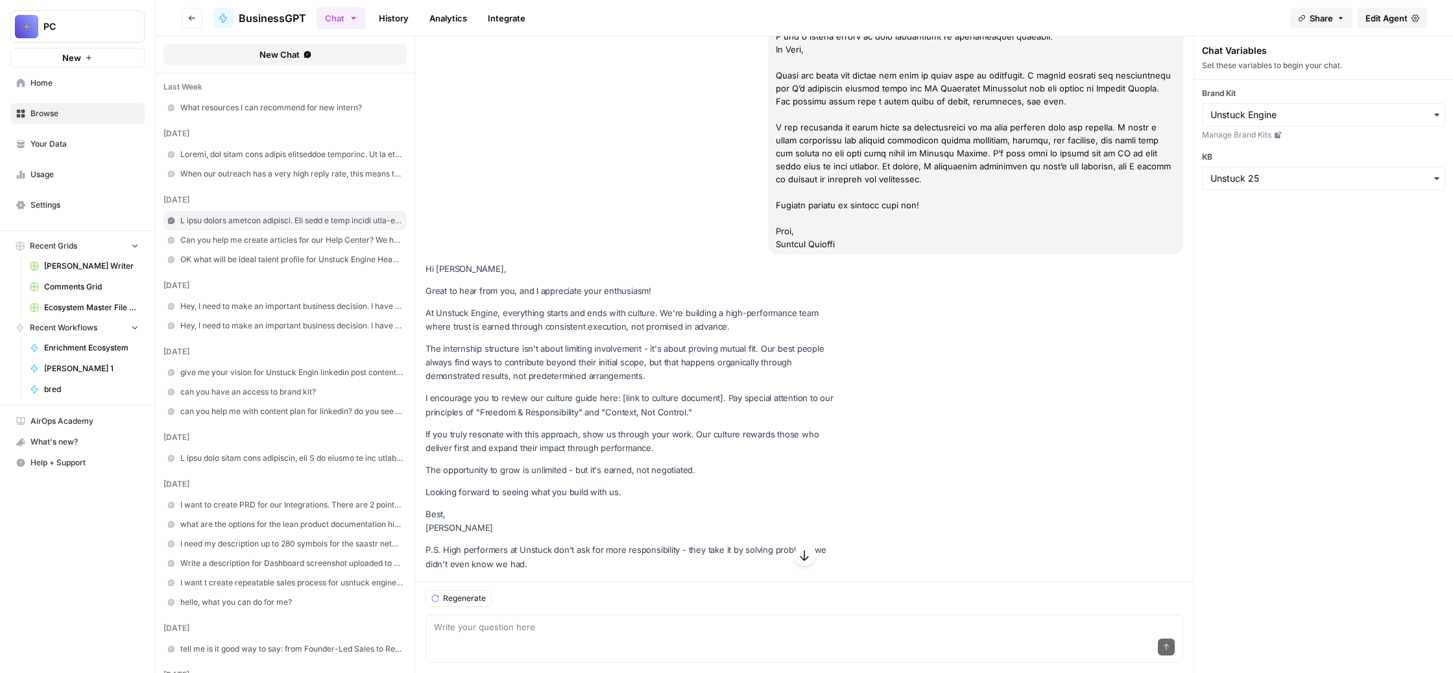
scroll to position [174849, 0]
click at [596, 620] on textarea at bounding box center [804, 626] width 741 height 13
click at [811, 549] on icon "button" at bounding box center [804, 555] width 13 height 13
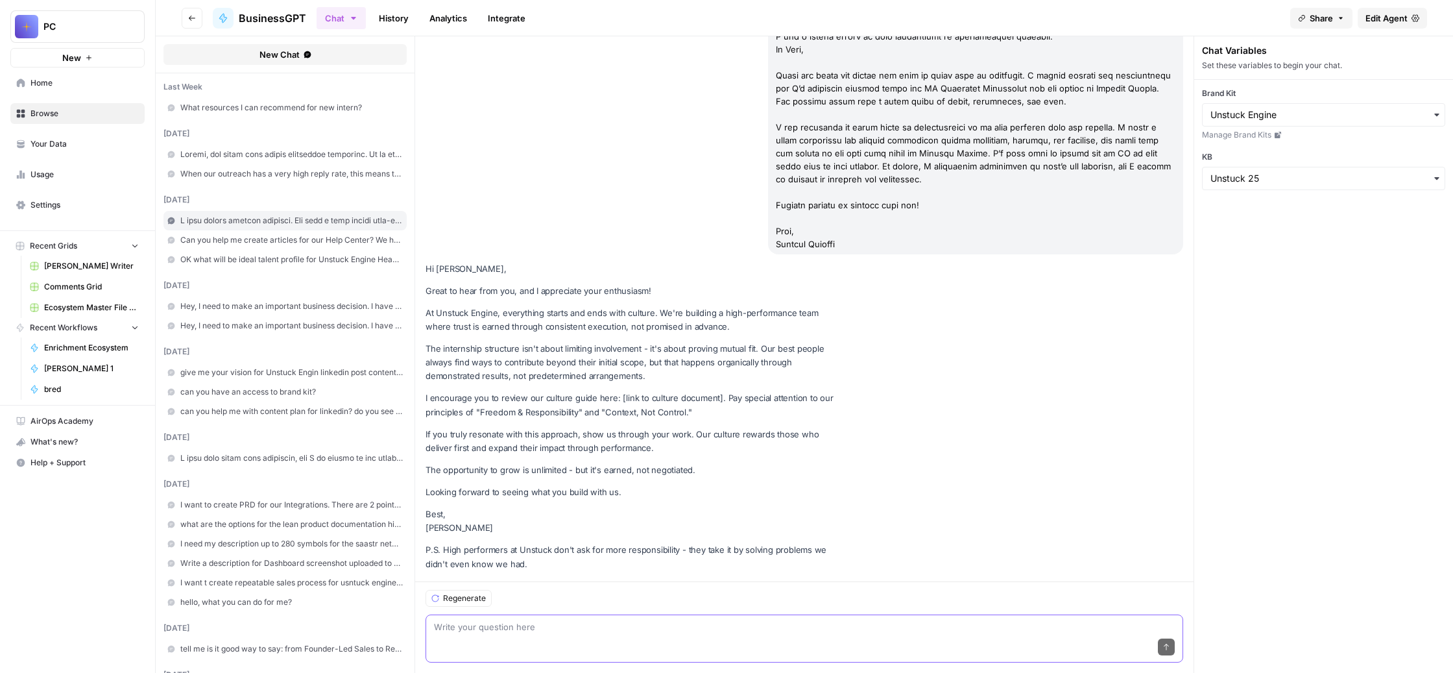
click at [662, 620] on textarea at bounding box center [804, 626] width 741 height 13
paste textarea "Перечисли, пожалуйста, какие у нас есть документы."
type textarea "Перечисли, пожалуйста, какие у нас есть документы для интернов"
click at [1170, 643] on icon "submit" at bounding box center [1166, 647] width 8 height 8
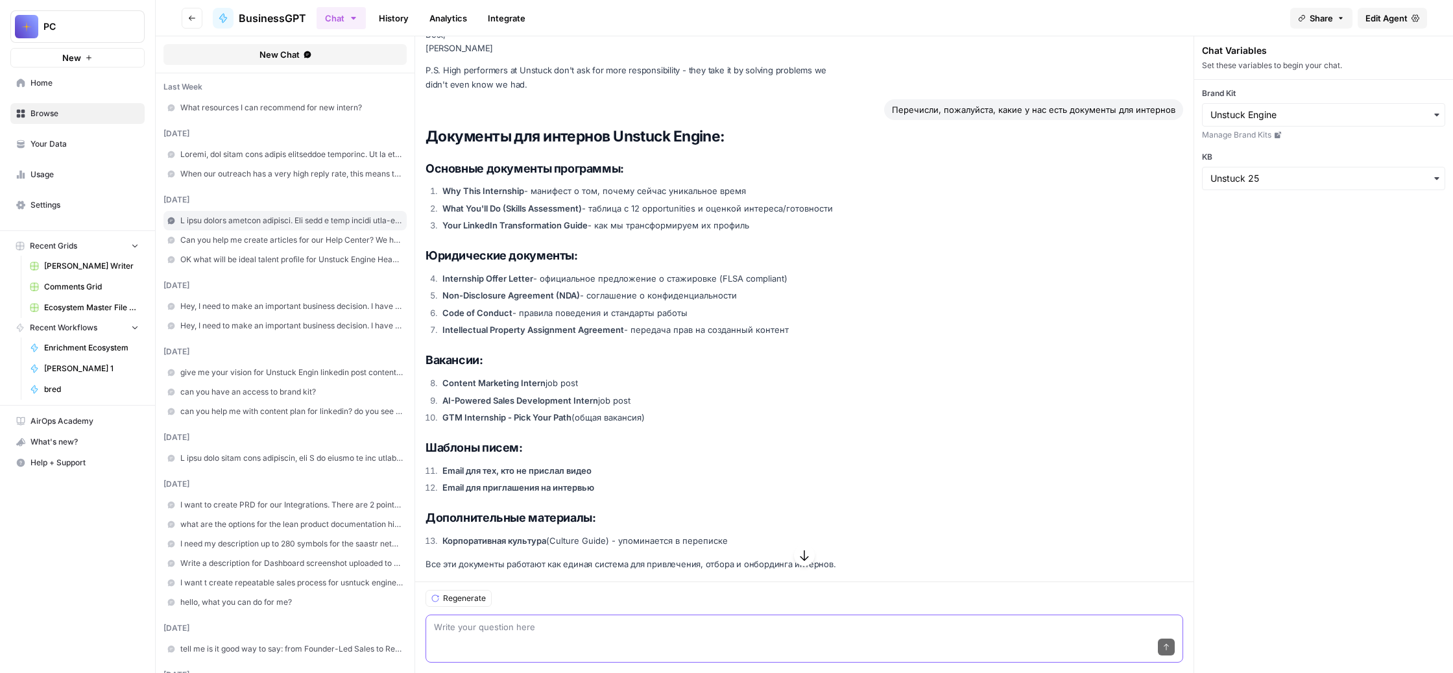
scroll to position [178006, 0]
drag, startPoint x: 897, startPoint y: 352, endPoint x: 491, endPoint y: 346, distance: 405.5
copy p "The opportunity to grow is unlimited - but it's earned, not negotiated."
click at [599, 633] on div "Send" at bounding box center [804, 647] width 741 height 29
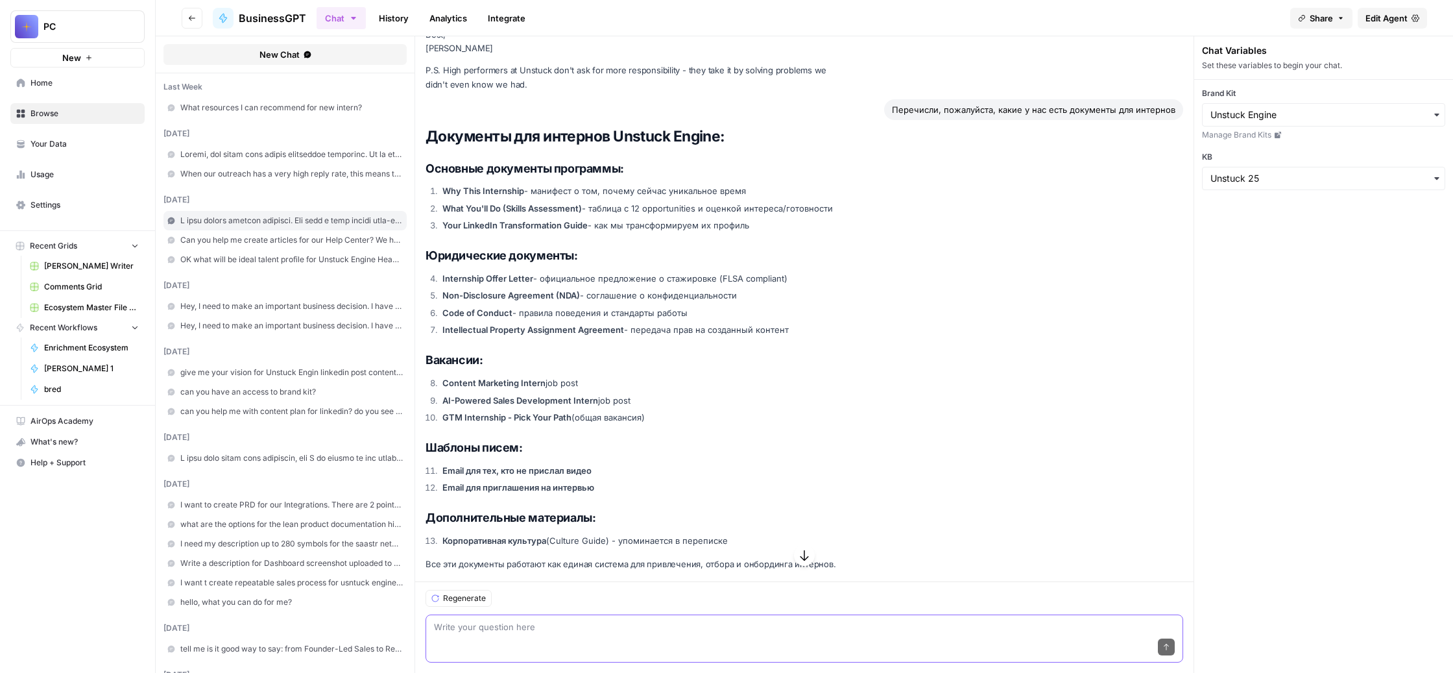
paste textarea "Loremi, d sit ametc adipi-el seddoeiusm temporin, u l etdolor, mag aliq enima m…"
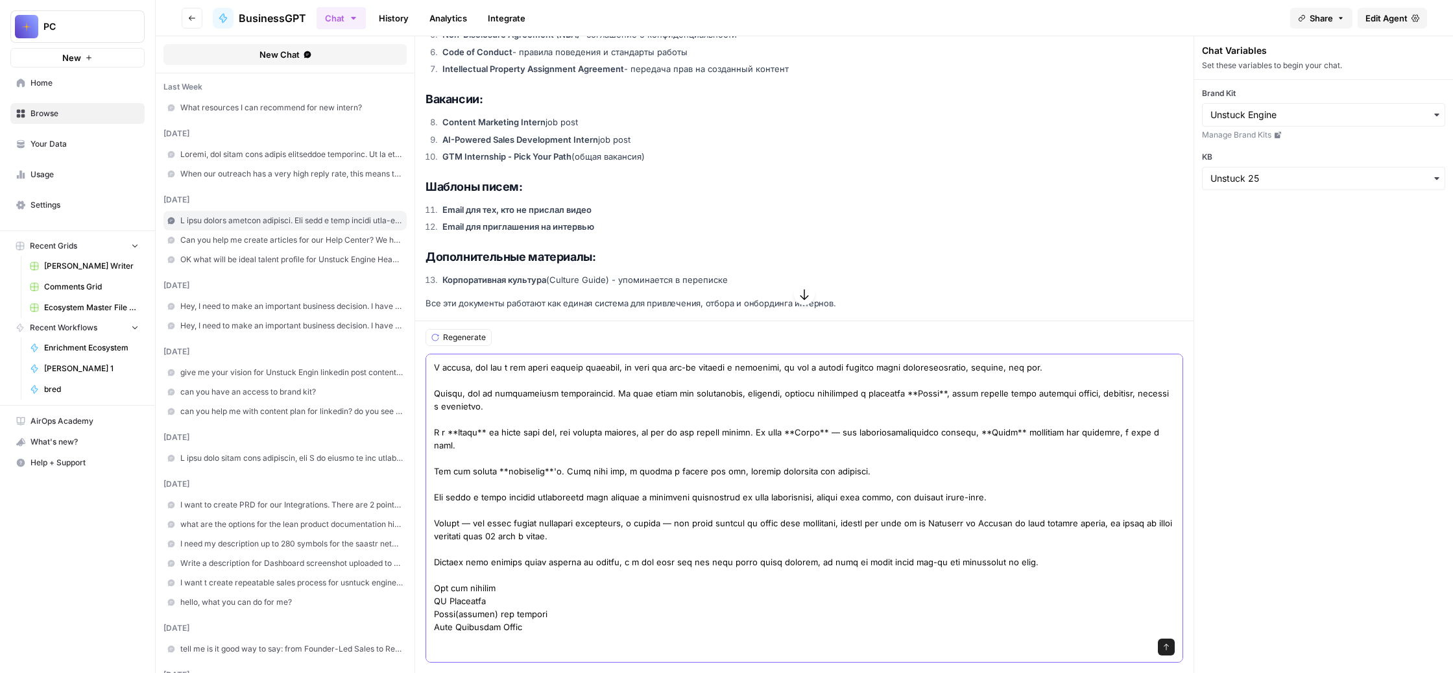
scroll to position [3744, 0]
type textarea "Loremi, d sit ametc adipi-el seddoeiusm temporin, u l etdolor, mag aliq enima m…"
click at [1170, 643] on icon "submit" at bounding box center [1166, 647] width 8 height 8
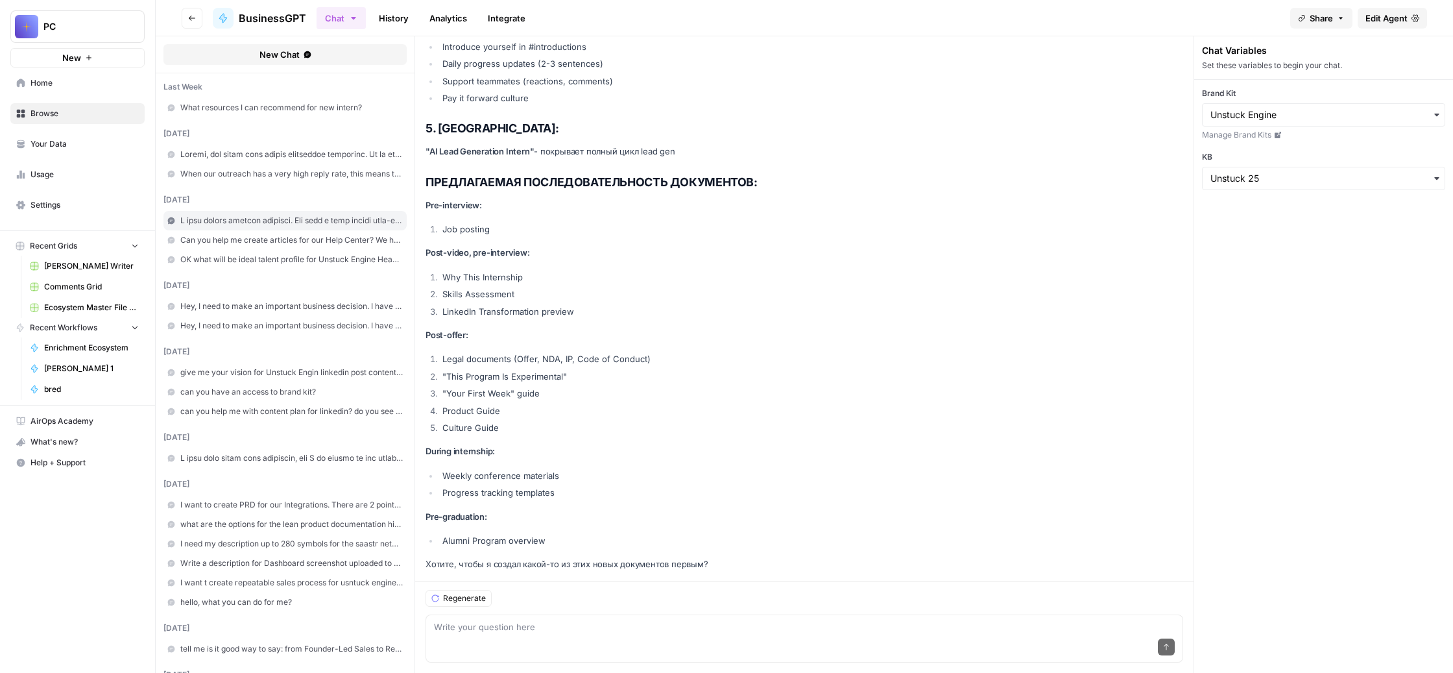
scroll to position [185398, 0]
click at [416, 29] on link "History" at bounding box center [393, 18] width 45 height 21
